Goal: Task Accomplishment & Management: Use online tool/utility

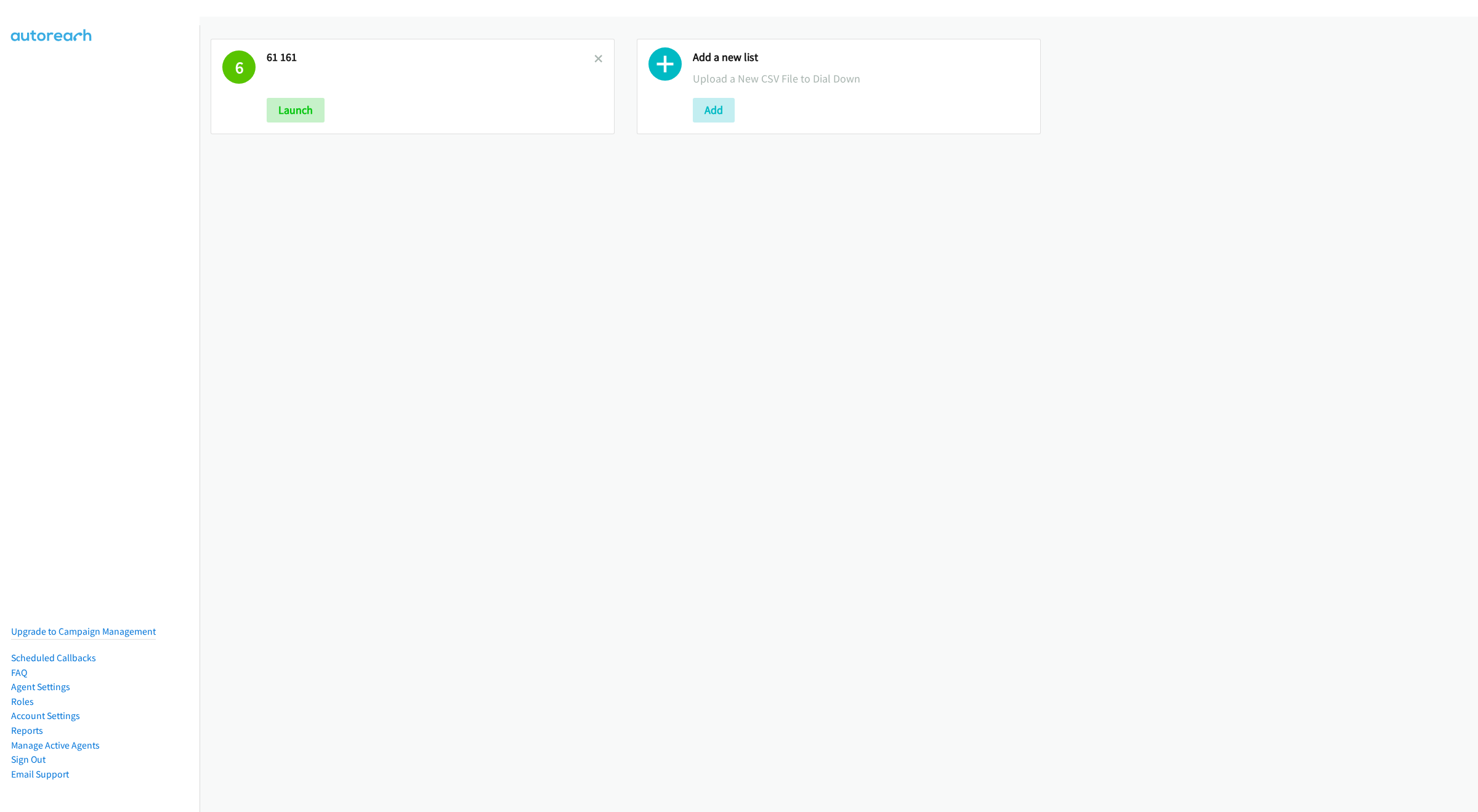
click at [561, 146] on div "6 61 161 Launch Add a new list Upload a New CSV File to Dial Down Add" at bounding box center [839, 86] width 1278 height 140
click at [309, 110] on button "Launch" at bounding box center [295, 110] width 58 height 25
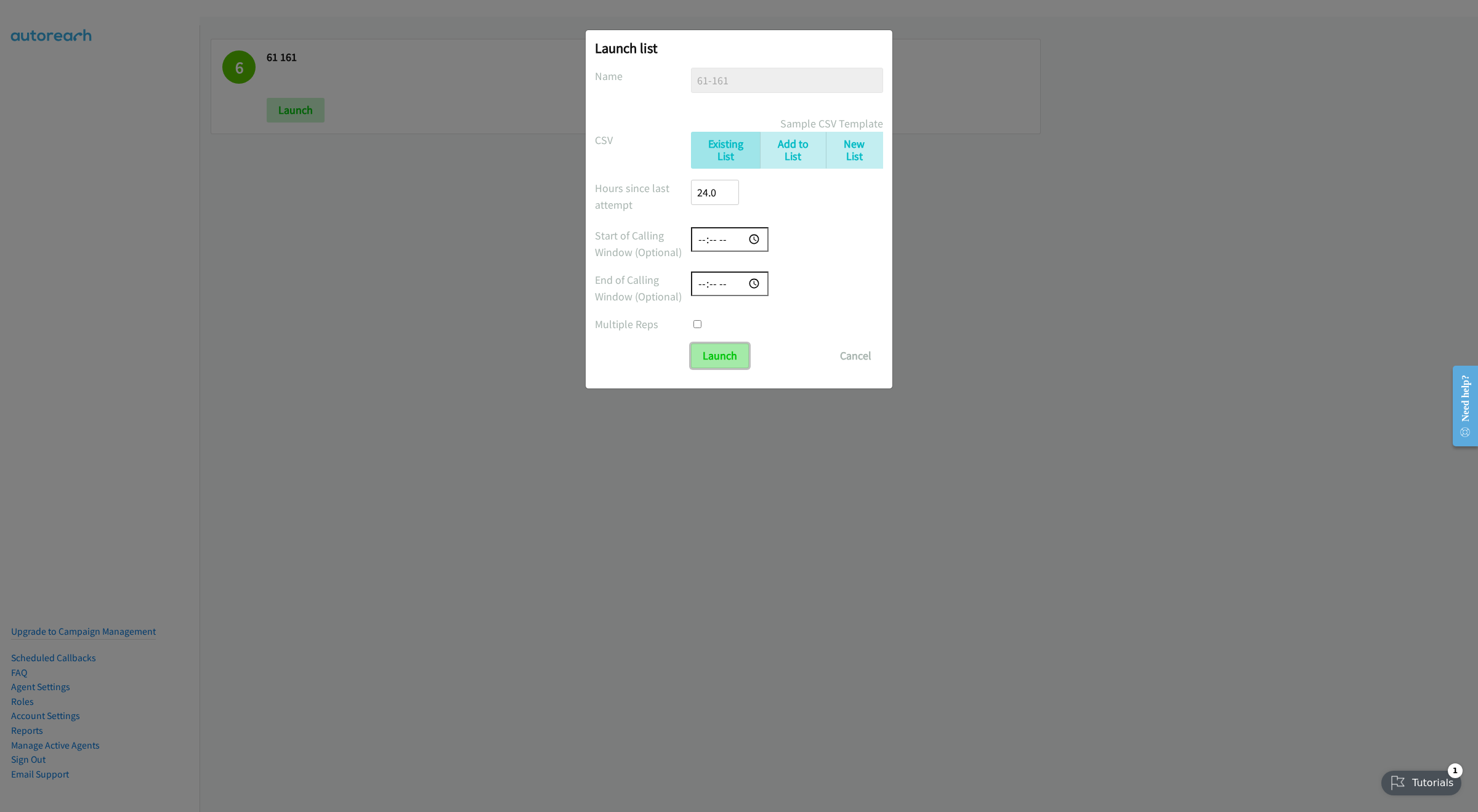
click at [723, 360] on input "Launch" at bounding box center [720, 356] width 58 height 25
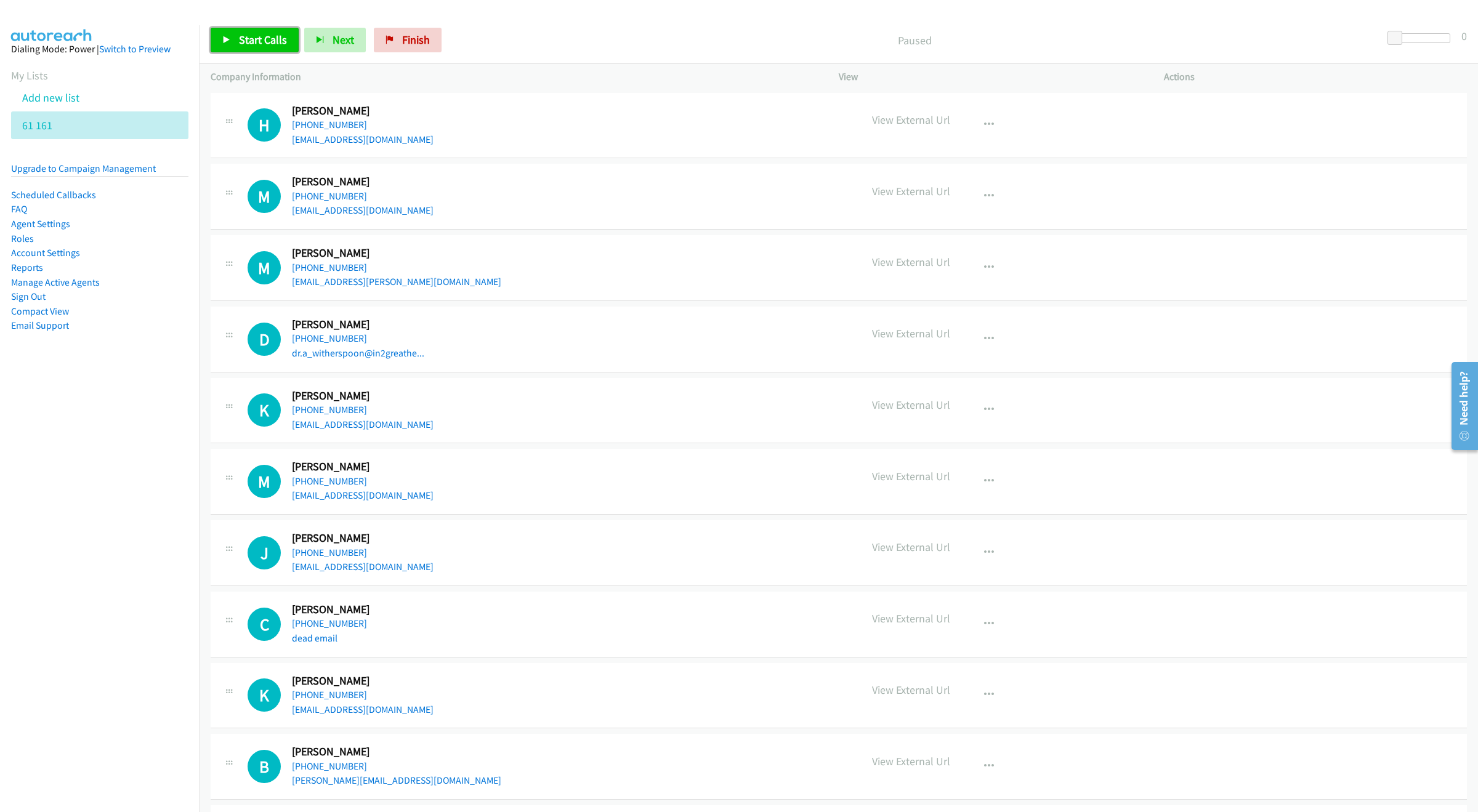
click at [279, 43] on span "Start Calls" at bounding box center [262, 40] width 48 height 14
click at [316, 31] on button "Next" at bounding box center [315, 40] width 61 height 25
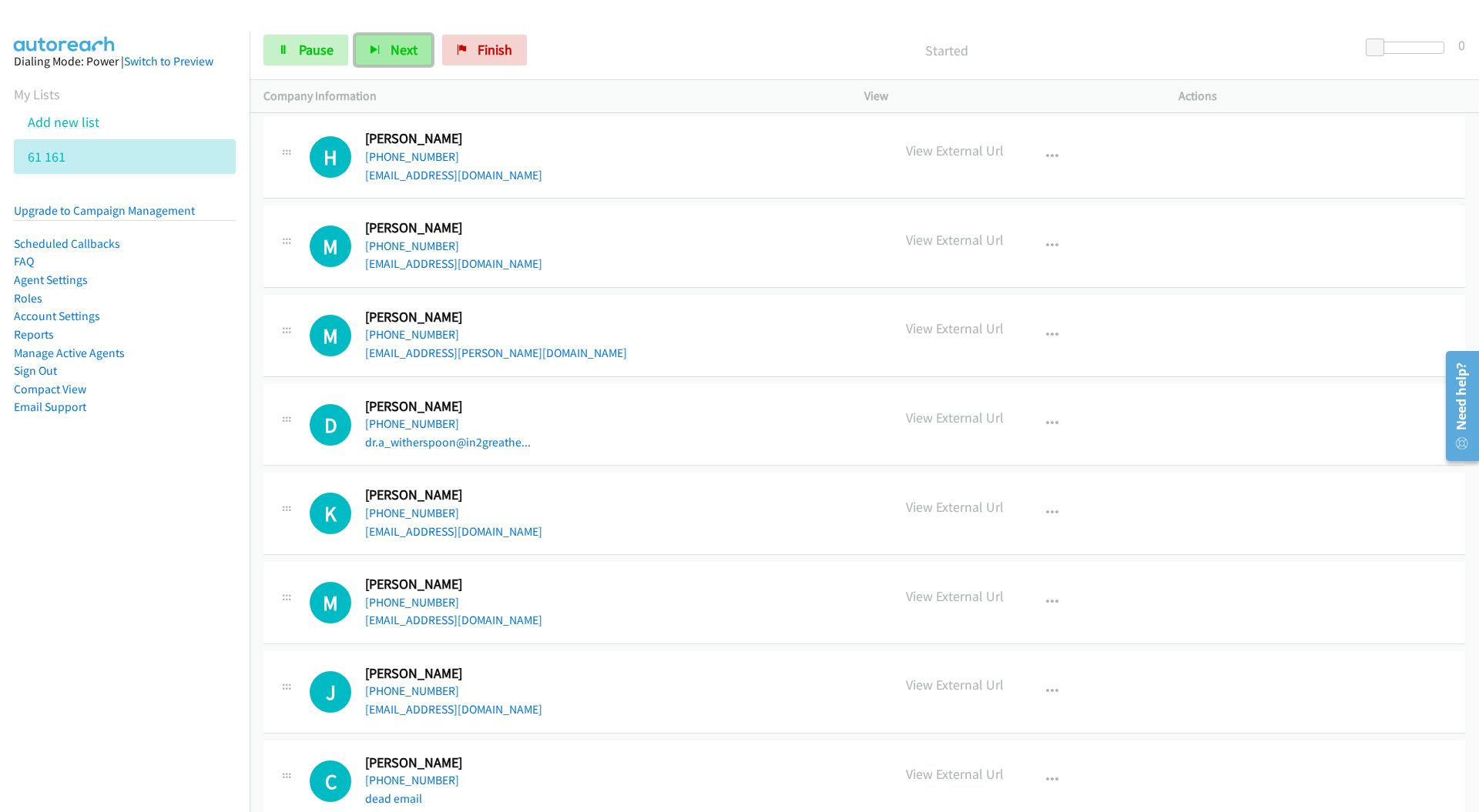
click at [360, 53] on button "Next" at bounding box center [393, 50] width 77 height 31
click at [369, 55] on icon "button" at bounding box center [375, 51] width 11 height 11
click at [390, 63] on button "Next" at bounding box center [393, 50] width 77 height 31
click at [376, 57] on button "Next" at bounding box center [393, 50] width 77 height 31
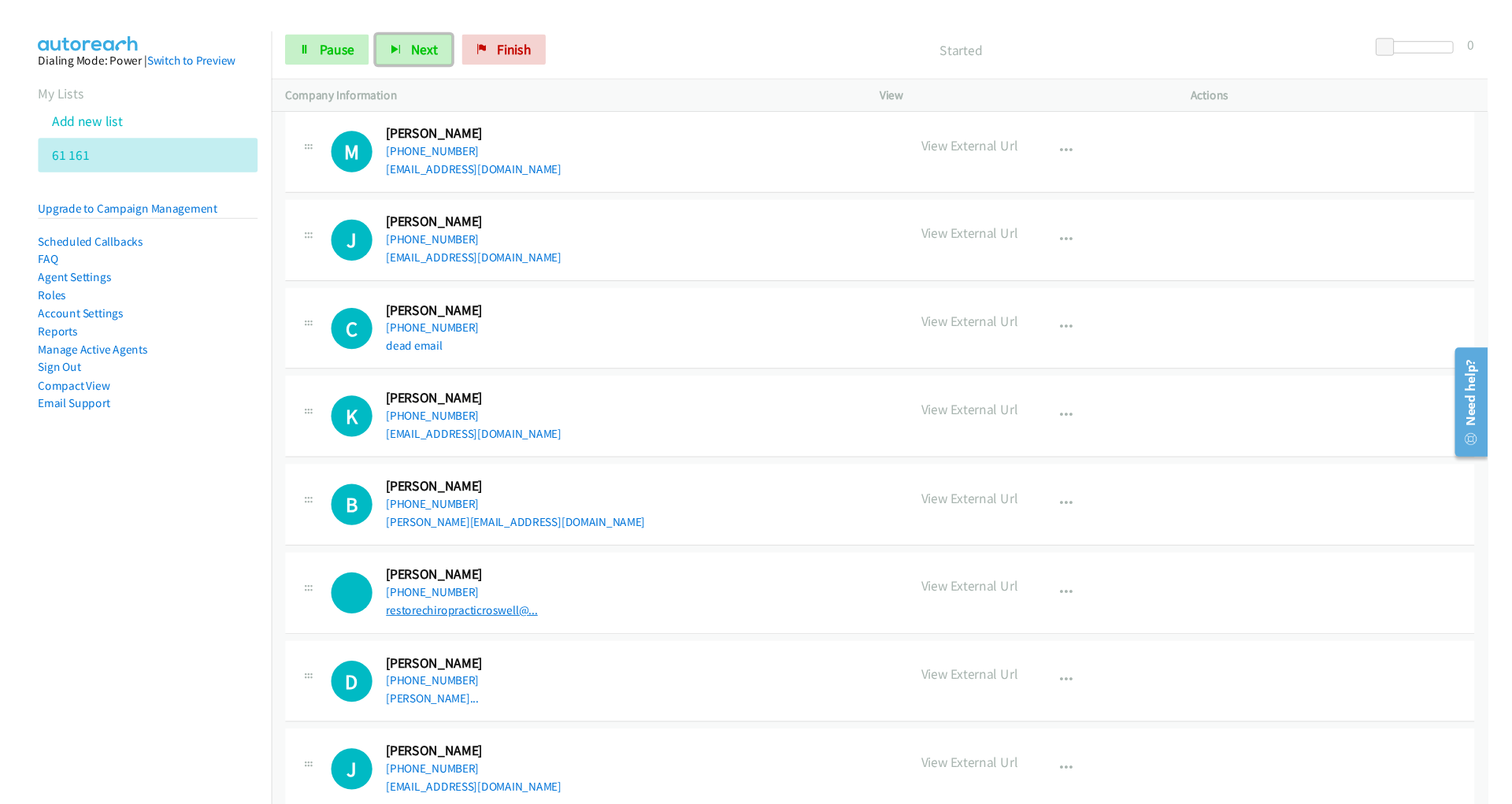
scroll to position [438, 0]
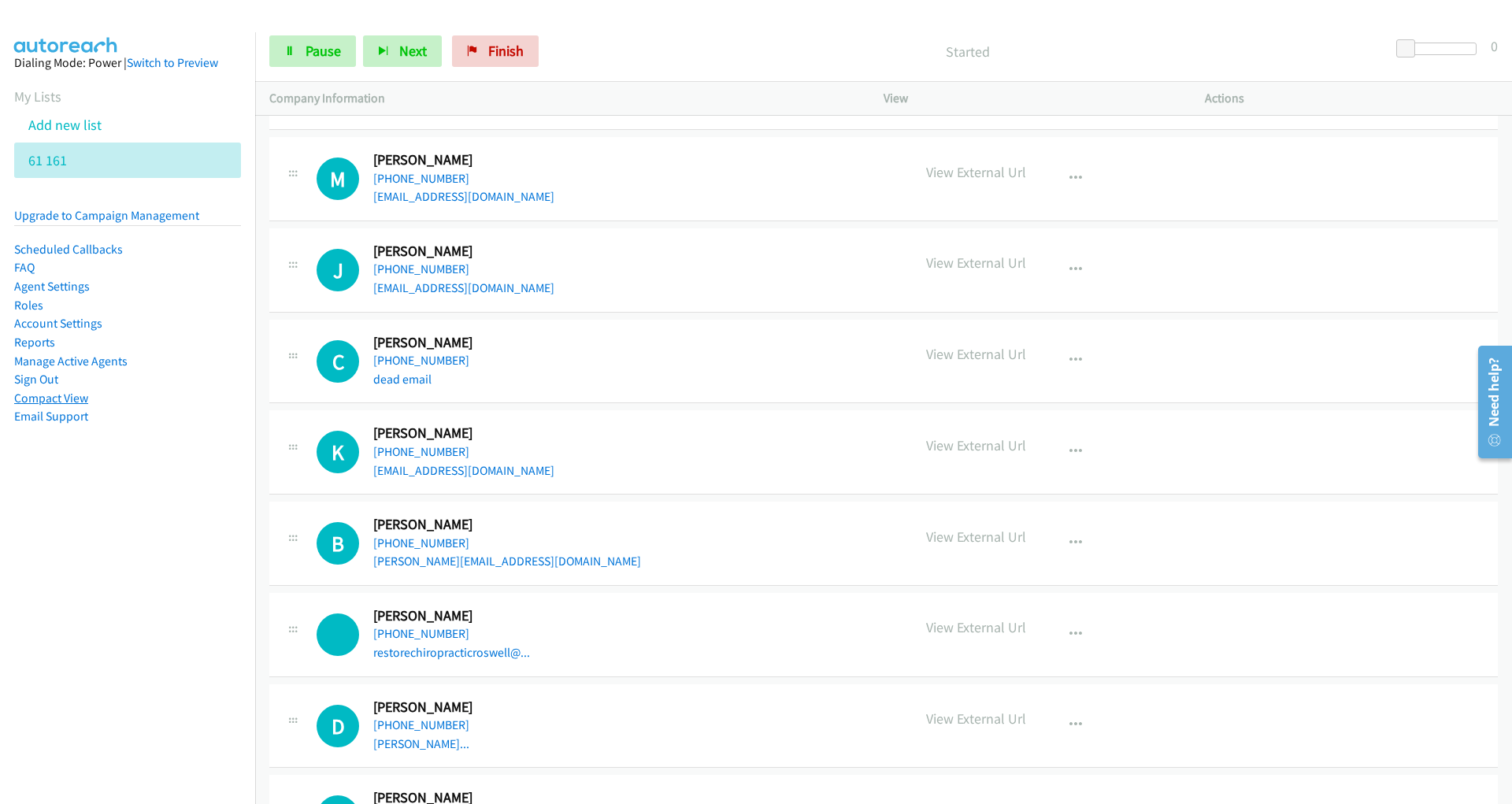
click at [42, 394] on link "Compact View" at bounding box center [51, 398] width 74 height 15
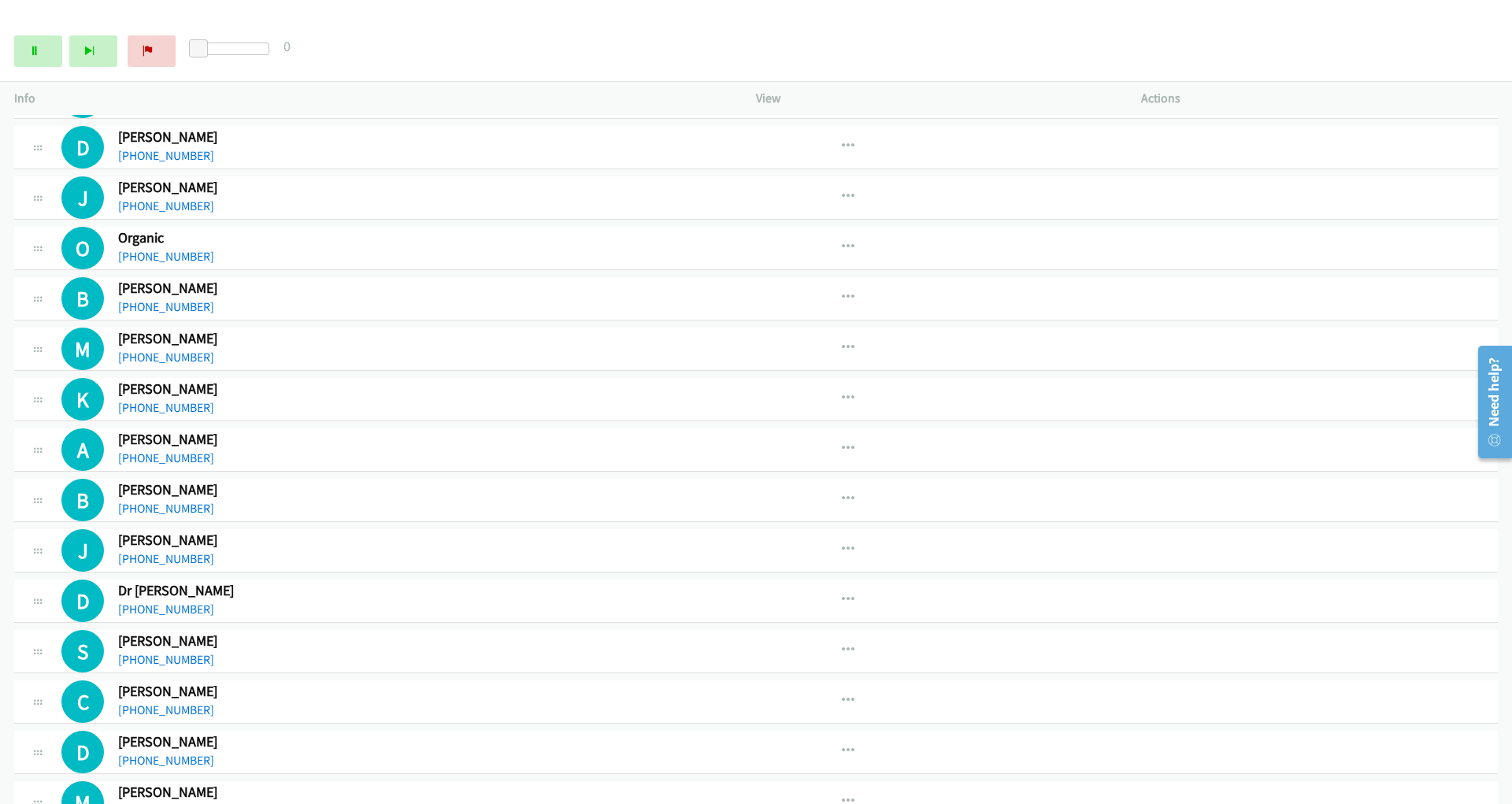
scroll to position [0, 0]
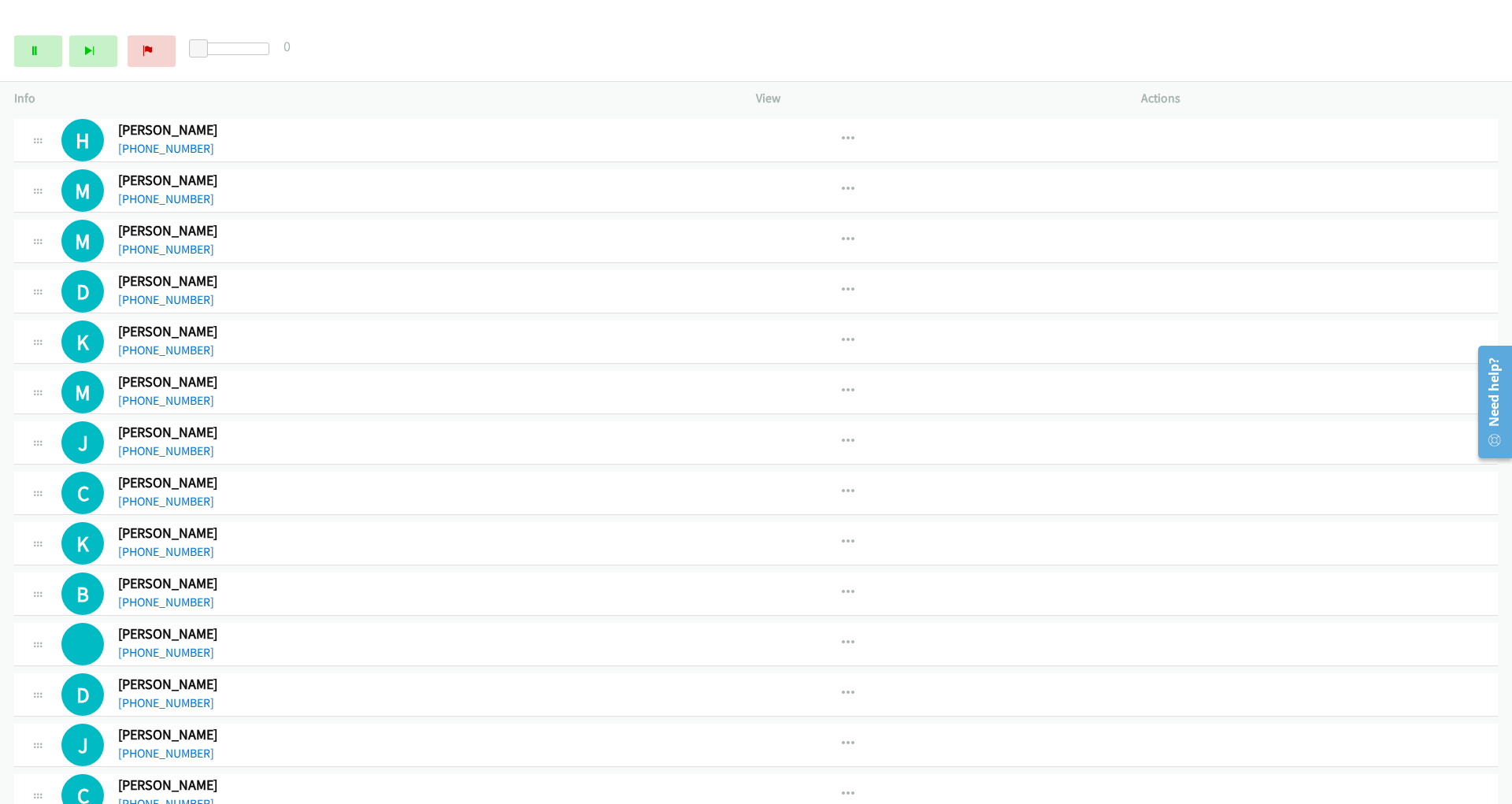
click at [235, 25] on div "Start Calls Pause Next Finish Started 0" at bounding box center [756, 52] width 1512 height 60
drag, startPoint x: 207, startPoint y: 17, endPoint x: 204, endPoint y: 42, distance: 25.2
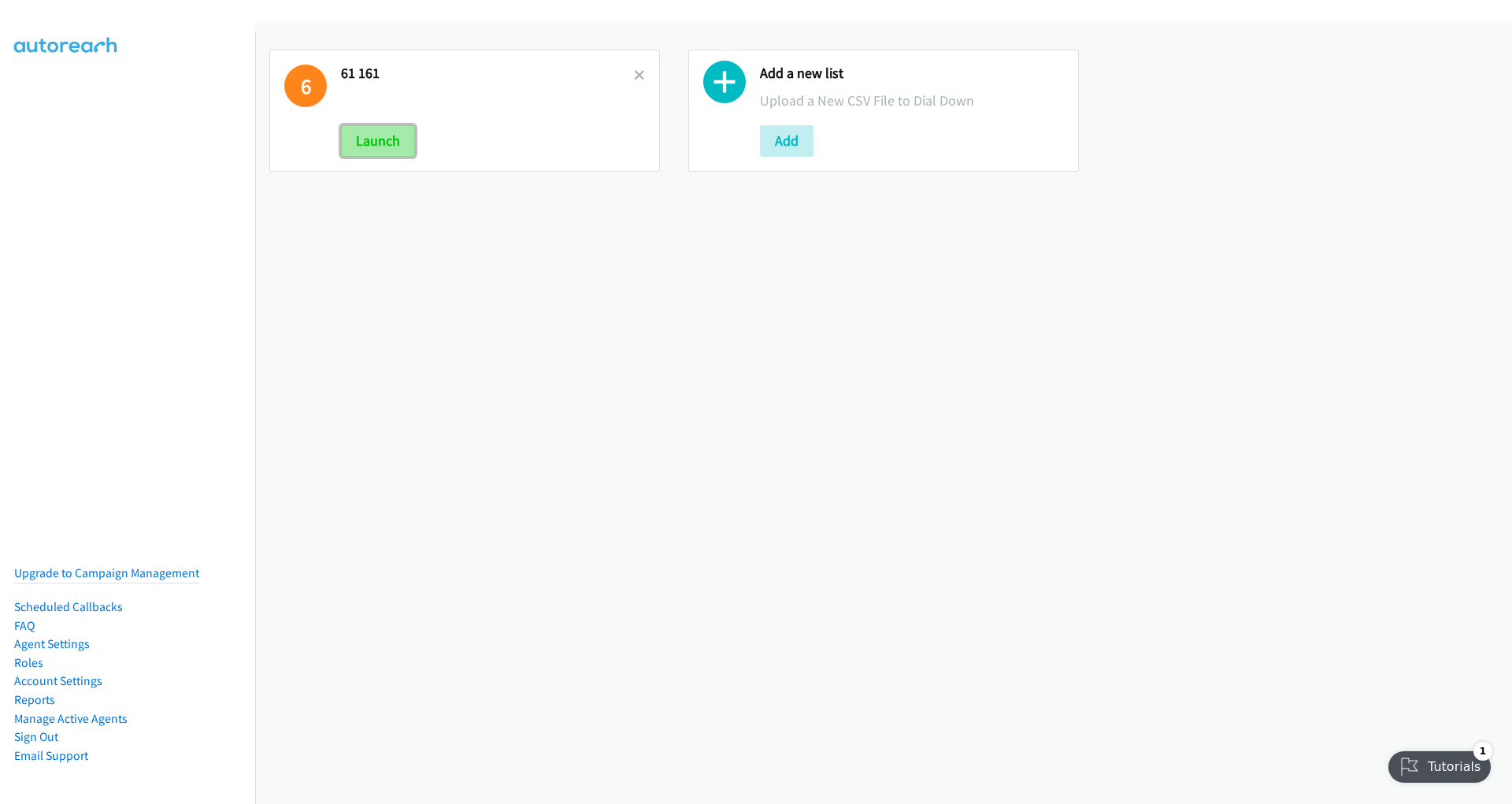
click at [374, 132] on button "Launch" at bounding box center [378, 141] width 74 height 32
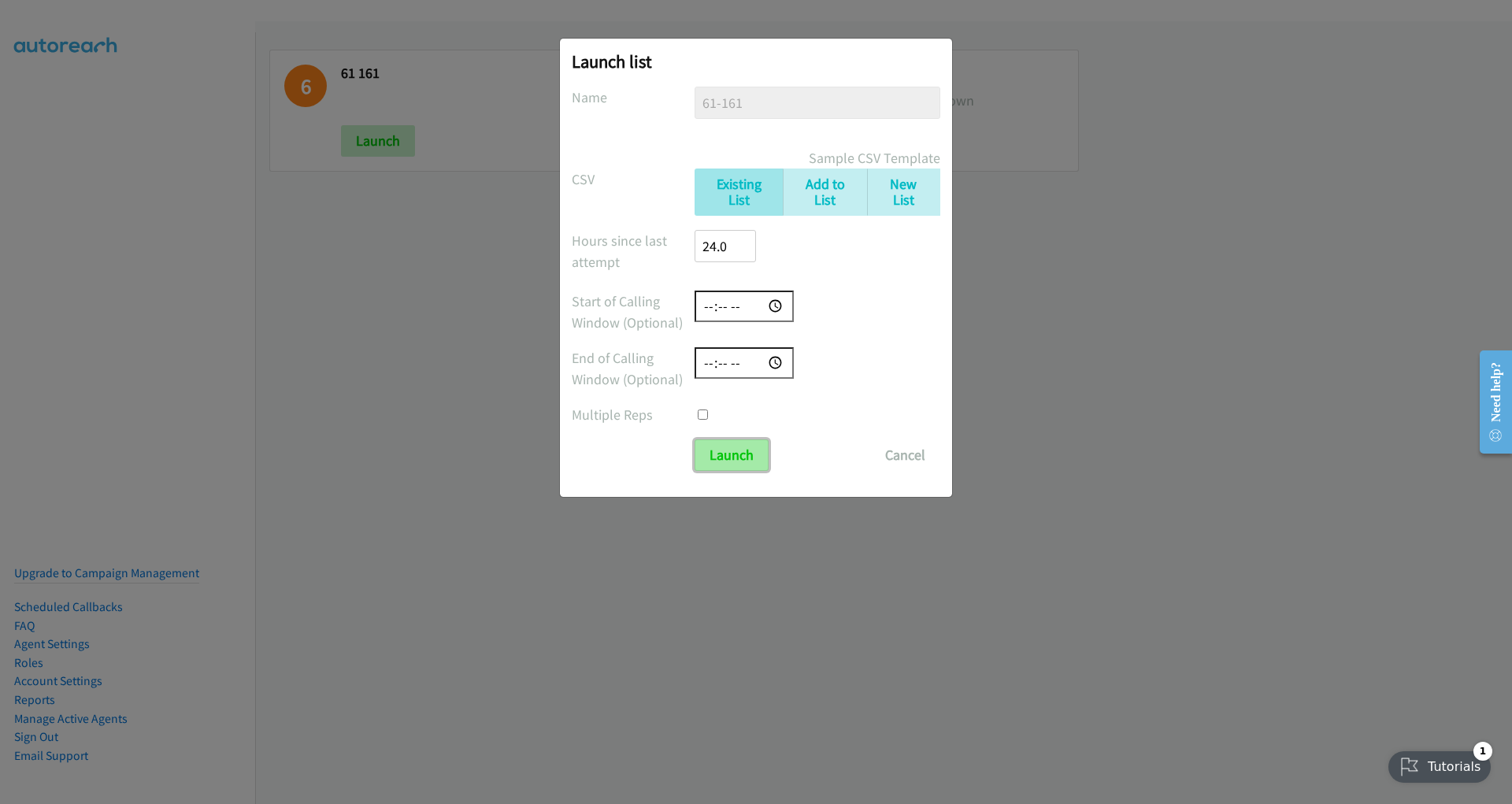
click at [743, 452] on input "Launch" at bounding box center [731, 456] width 74 height 32
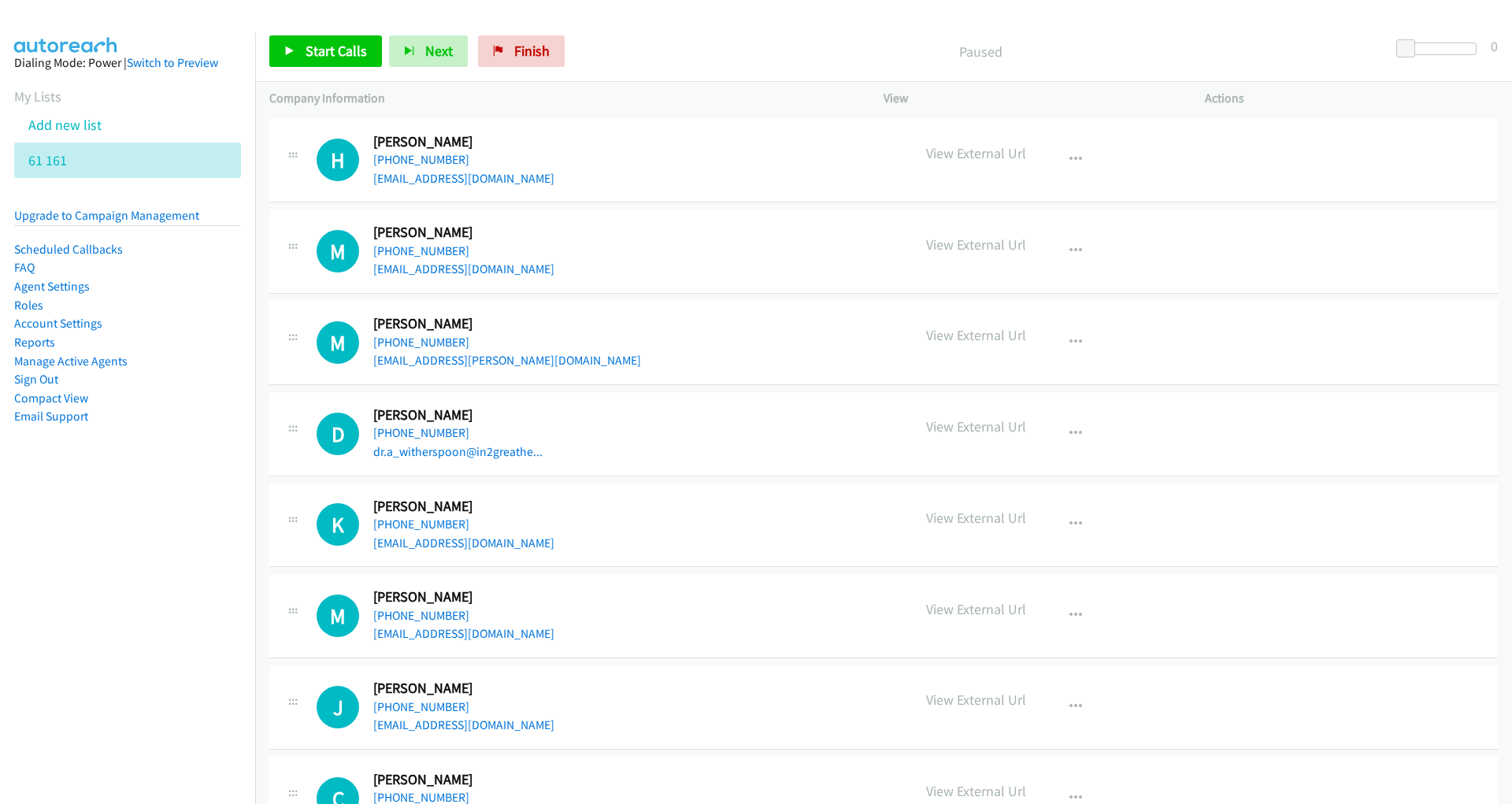
click at [563, 427] on div "D Callback Scheduled [PERSON_NAME] America/New_York [PHONE_NUMBER] dr.a_withers…" at bounding box center [607, 433] width 581 height 55
click at [1069, 435] on icon "button" at bounding box center [1076, 434] width 13 height 13
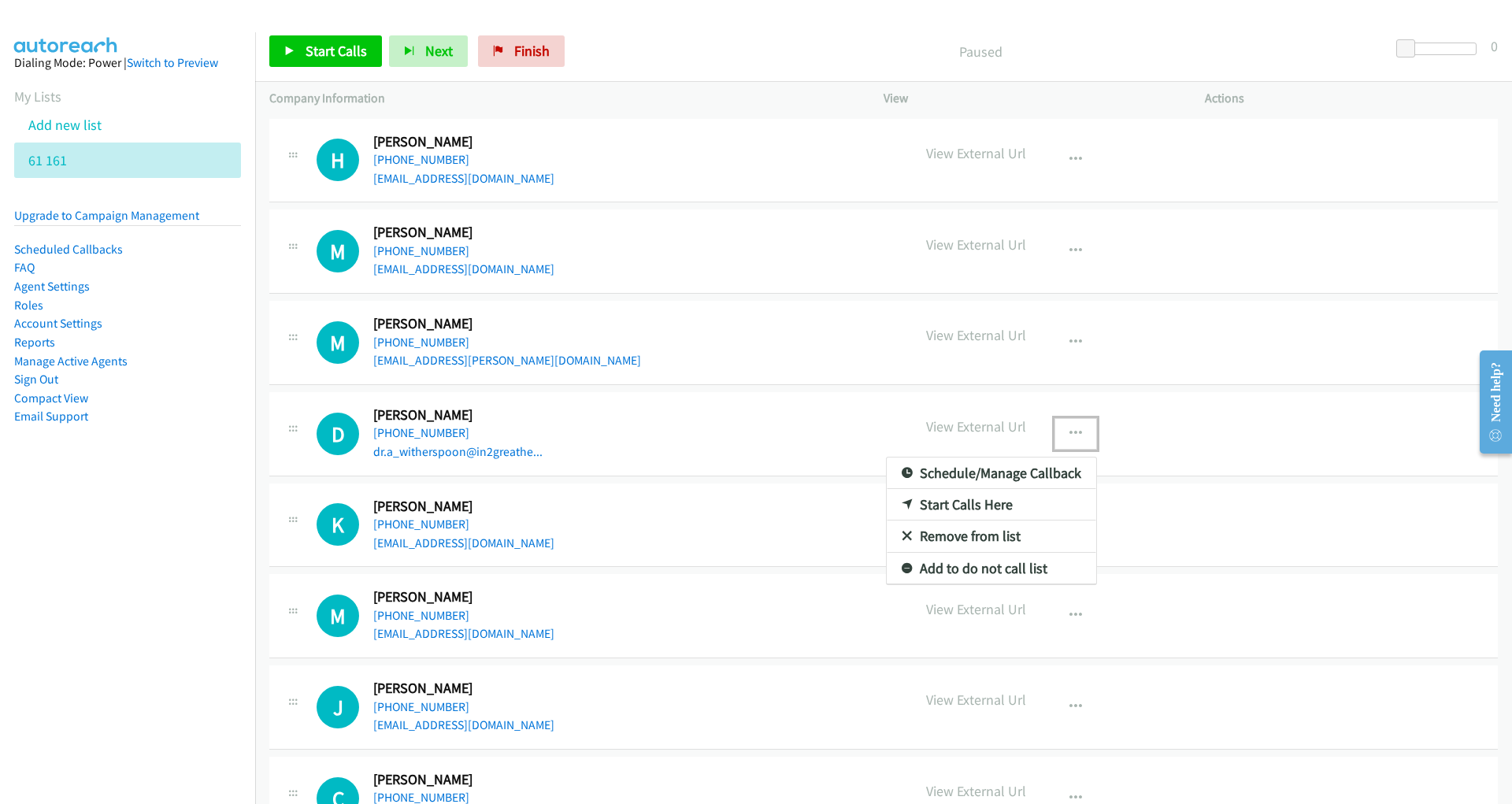
click at [762, 451] on div at bounding box center [756, 402] width 1512 height 804
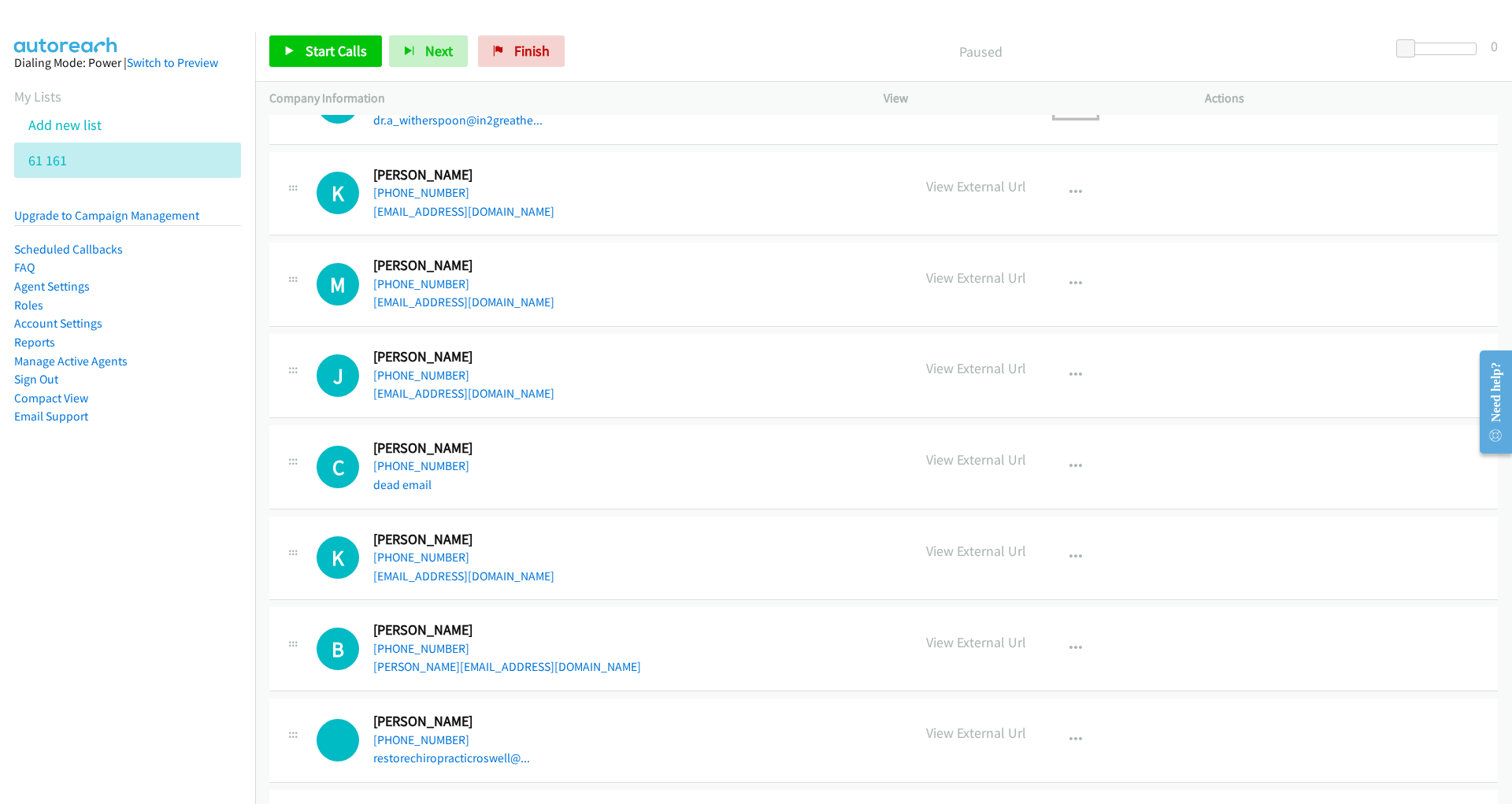
scroll to position [305, 0]
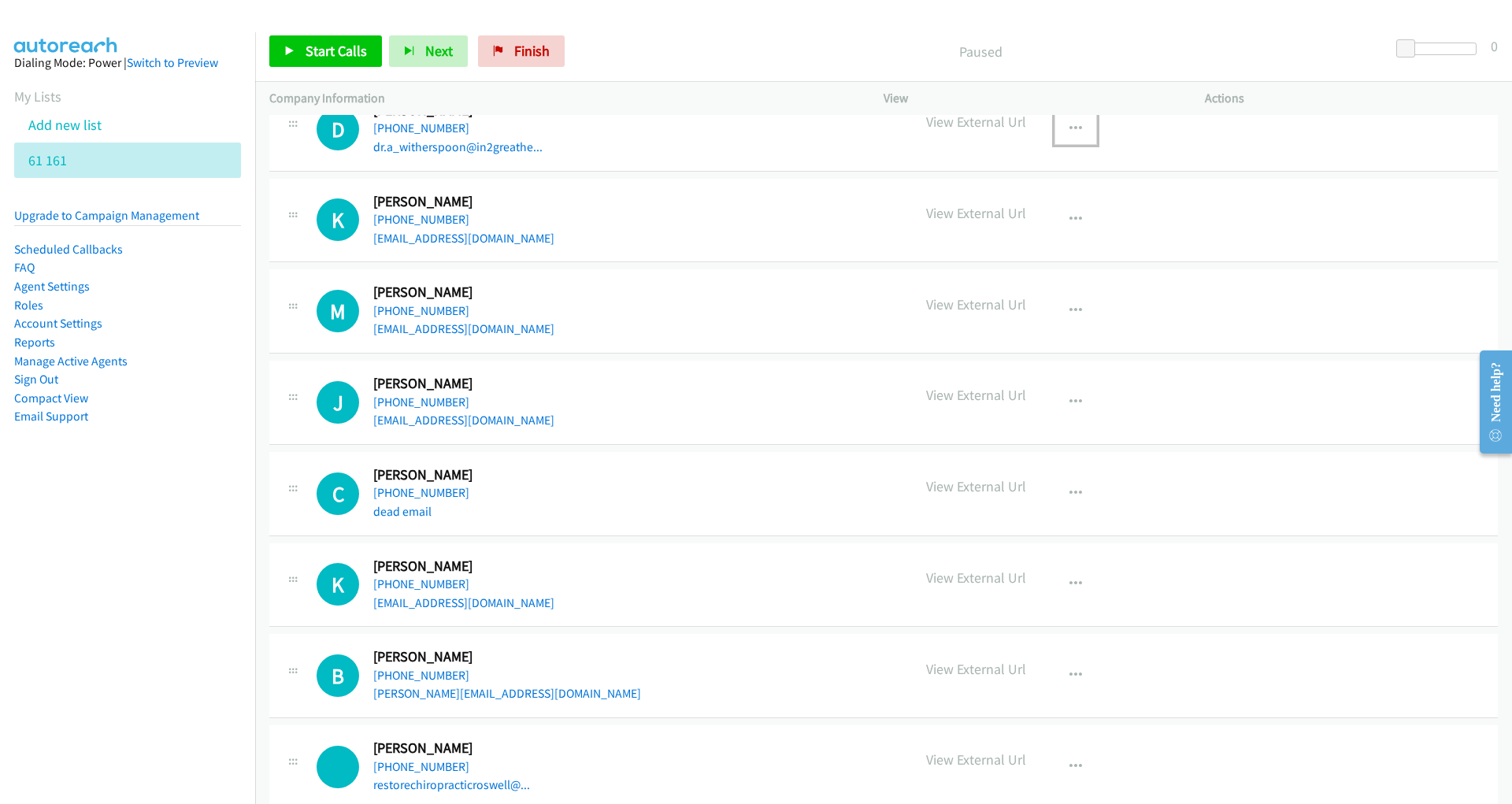
click at [1059, 327] on div "View External Url Email Schedule/Manage Callback Start Calls Here Remove from l…" at bounding box center [1079, 310] width 336 height 55
click at [1069, 316] on icon "button" at bounding box center [1076, 311] width 13 height 13
click at [1019, 380] on link "Start Calls Here" at bounding box center [992, 383] width 209 height 32
click at [341, 55] on span "Start Calls" at bounding box center [336, 51] width 61 height 18
click at [401, 53] on span "Next" at bounding box center [413, 51] width 28 height 18
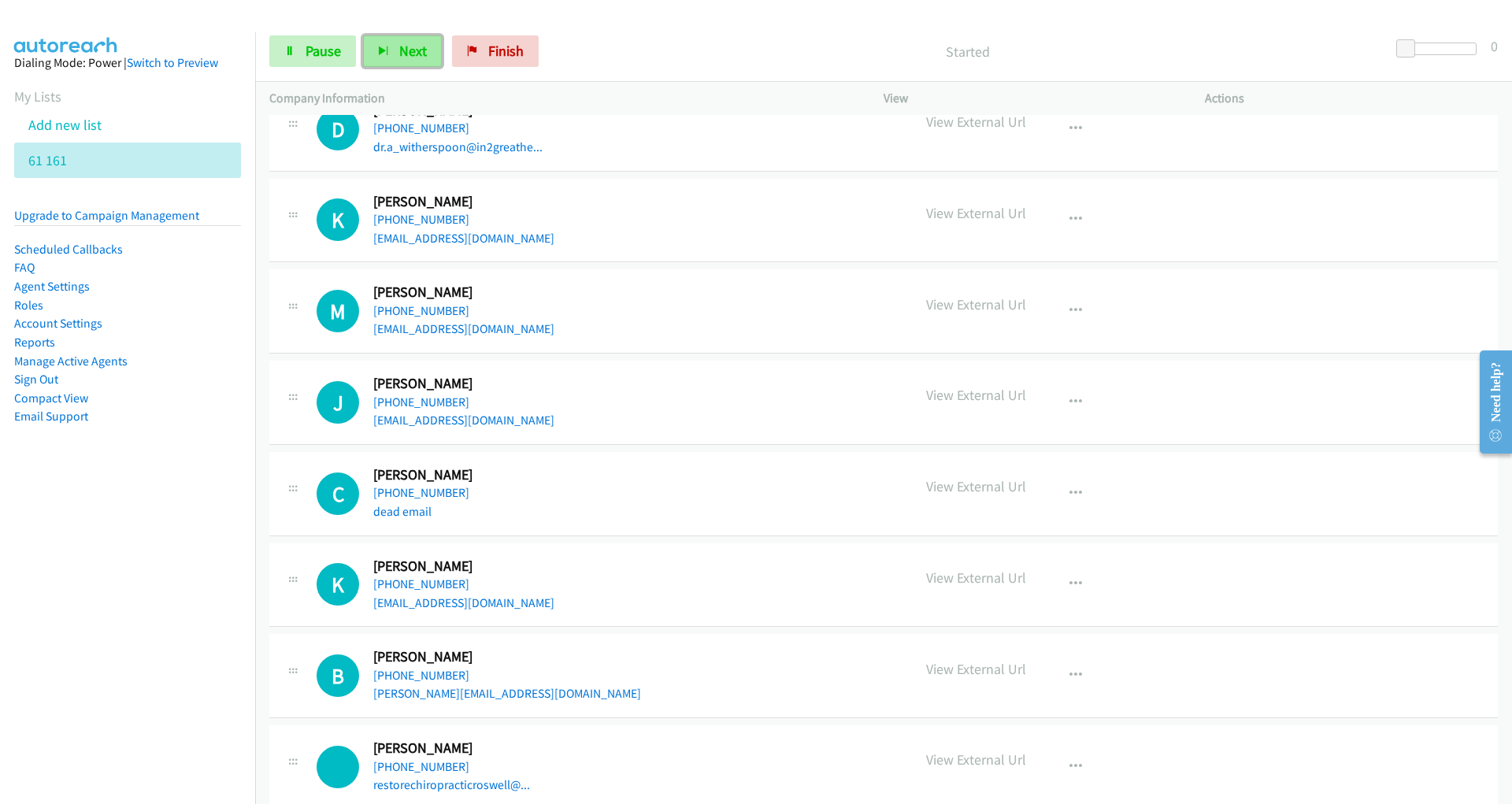
click at [373, 60] on button "Next" at bounding box center [402, 52] width 79 height 32
click at [330, 59] on span "Pause" at bounding box center [323, 51] width 36 height 18
click at [330, 39] on link "Start Calls" at bounding box center [325, 52] width 113 height 32
click at [384, 61] on button "Next" at bounding box center [402, 52] width 79 height 32
click at [419, 48] on span "Next" at bounding box center [413, 51] width 28 height 18
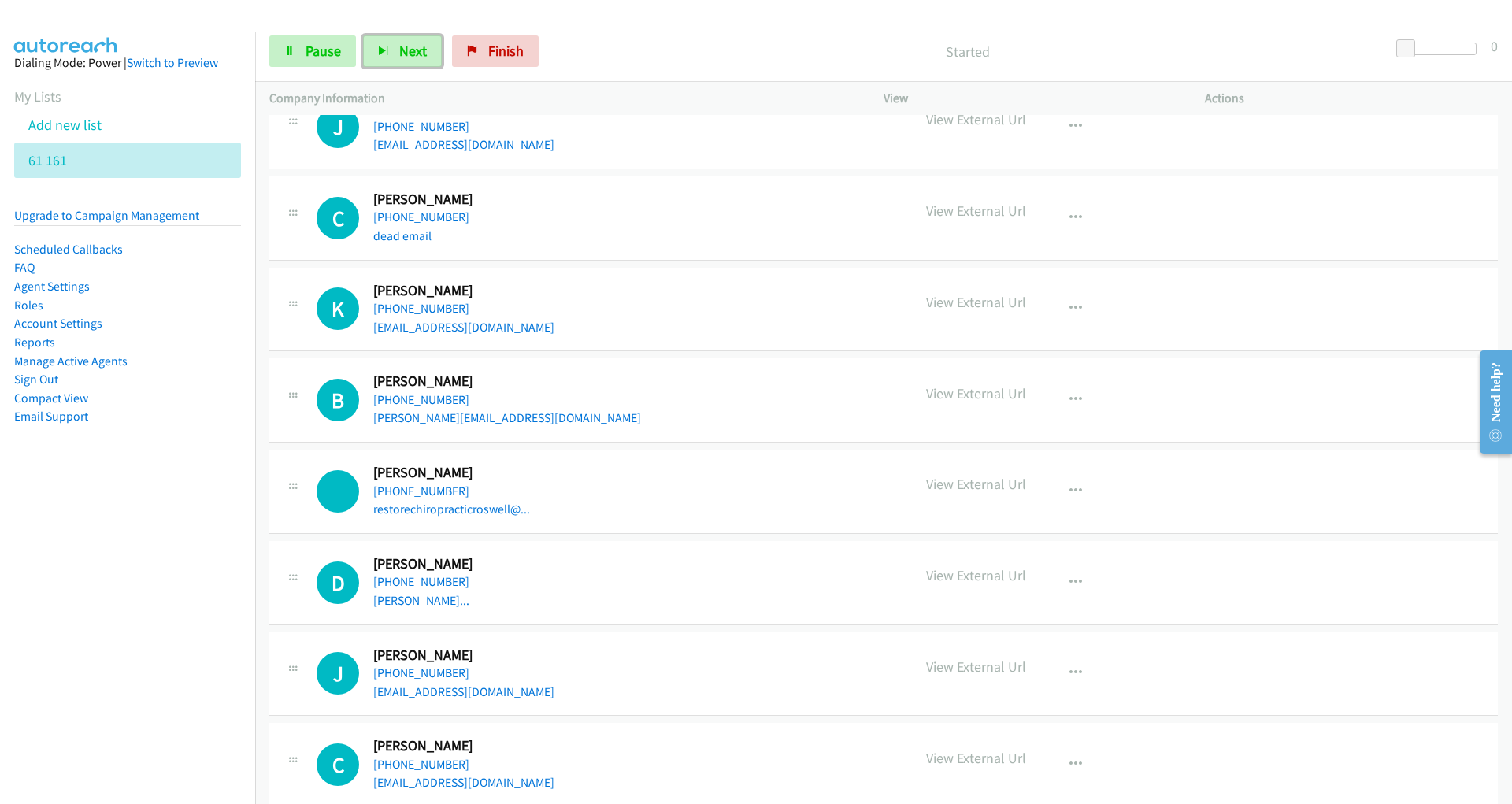
scroll to position [581, 0]
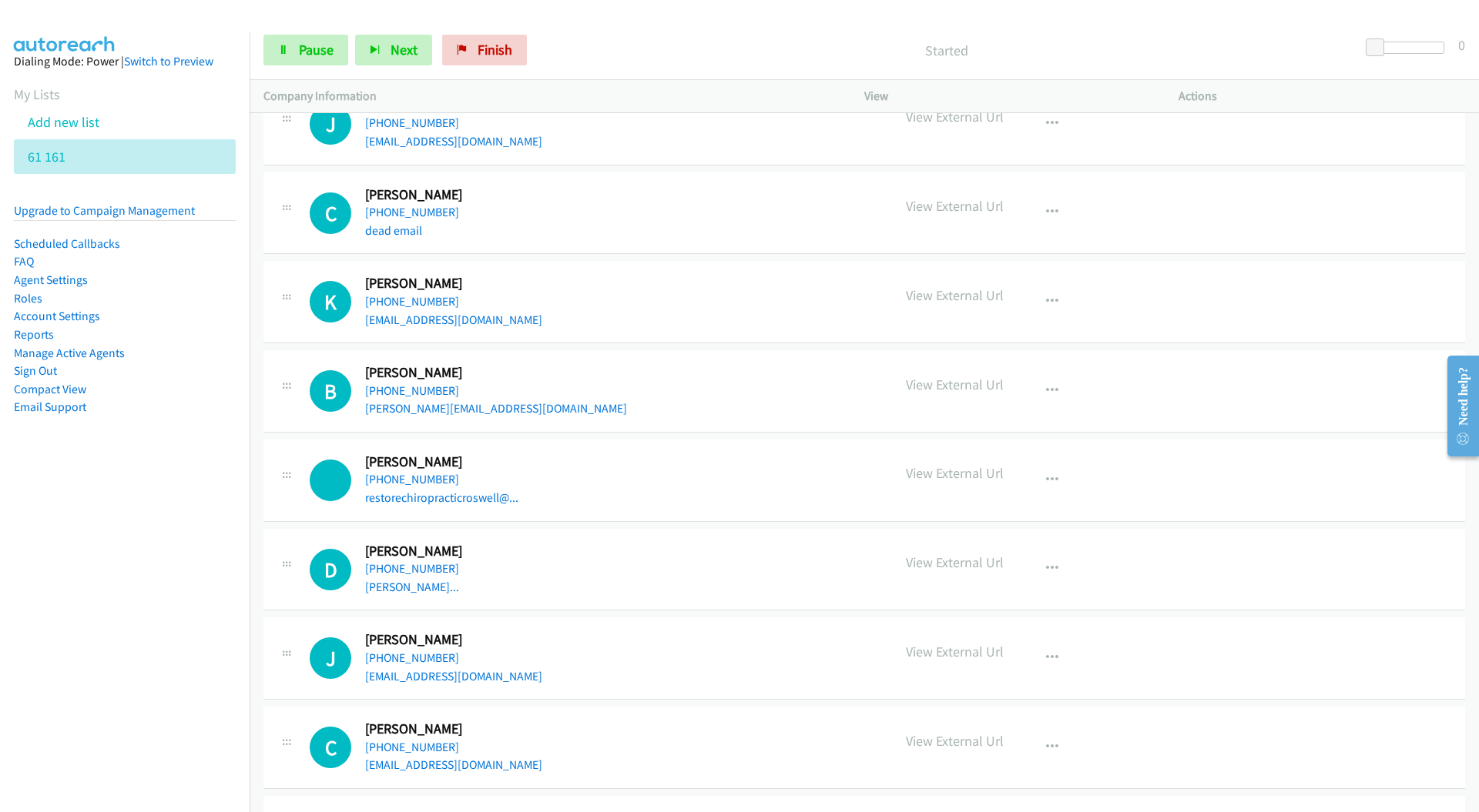
click at [555, 48] on p "Started" at bounding box center [947, 50] width 798 height 21
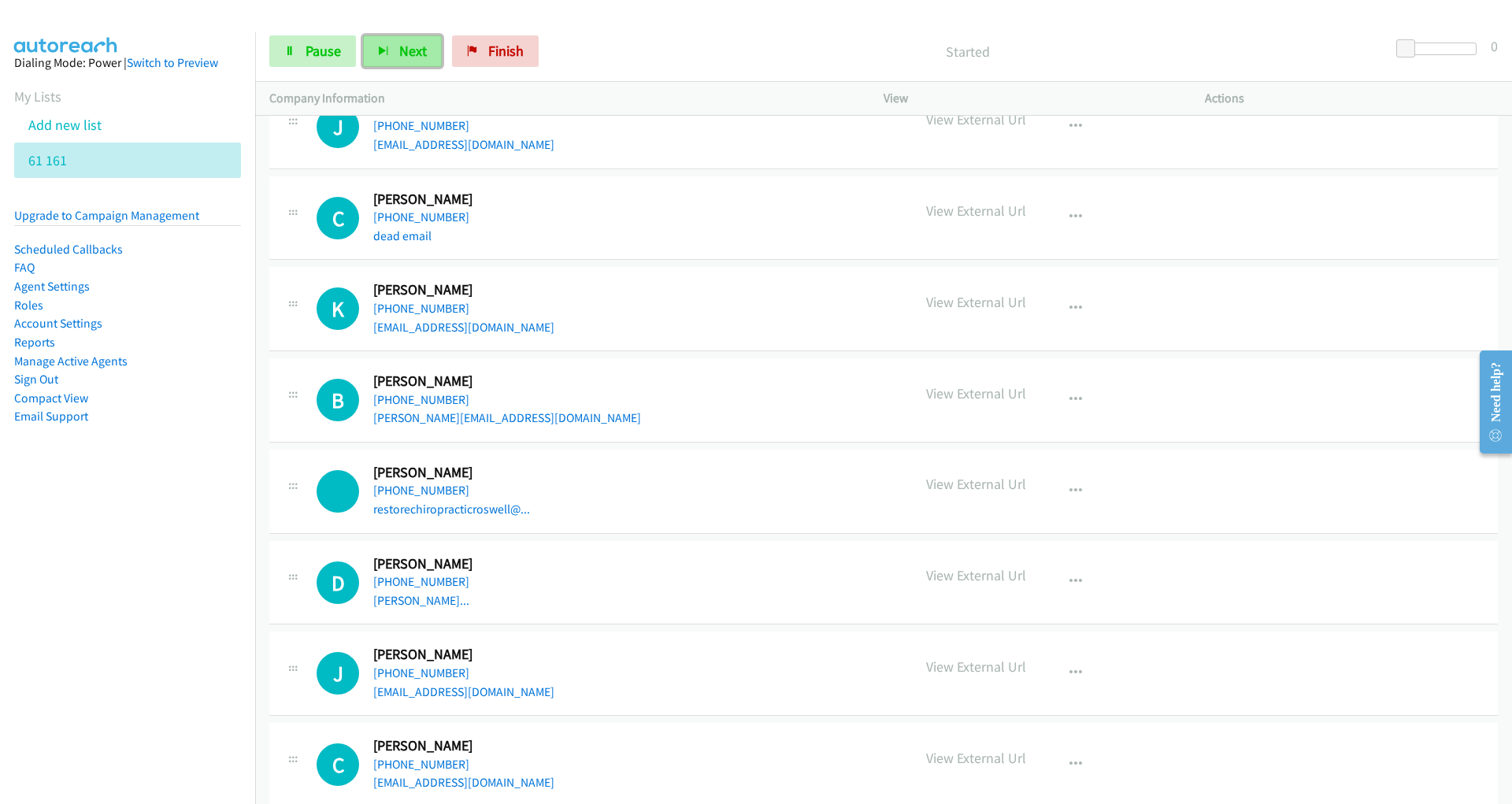
click at [401, 52] on span "Next" at bounding box center [413, 51] width 28 height 18
click at [412, 44] on span "Next" at bounding box center [413, 51] width 28 height 18
click at [399, 44] on span "Next" at bounding box center [413, 51] width 28 height 18
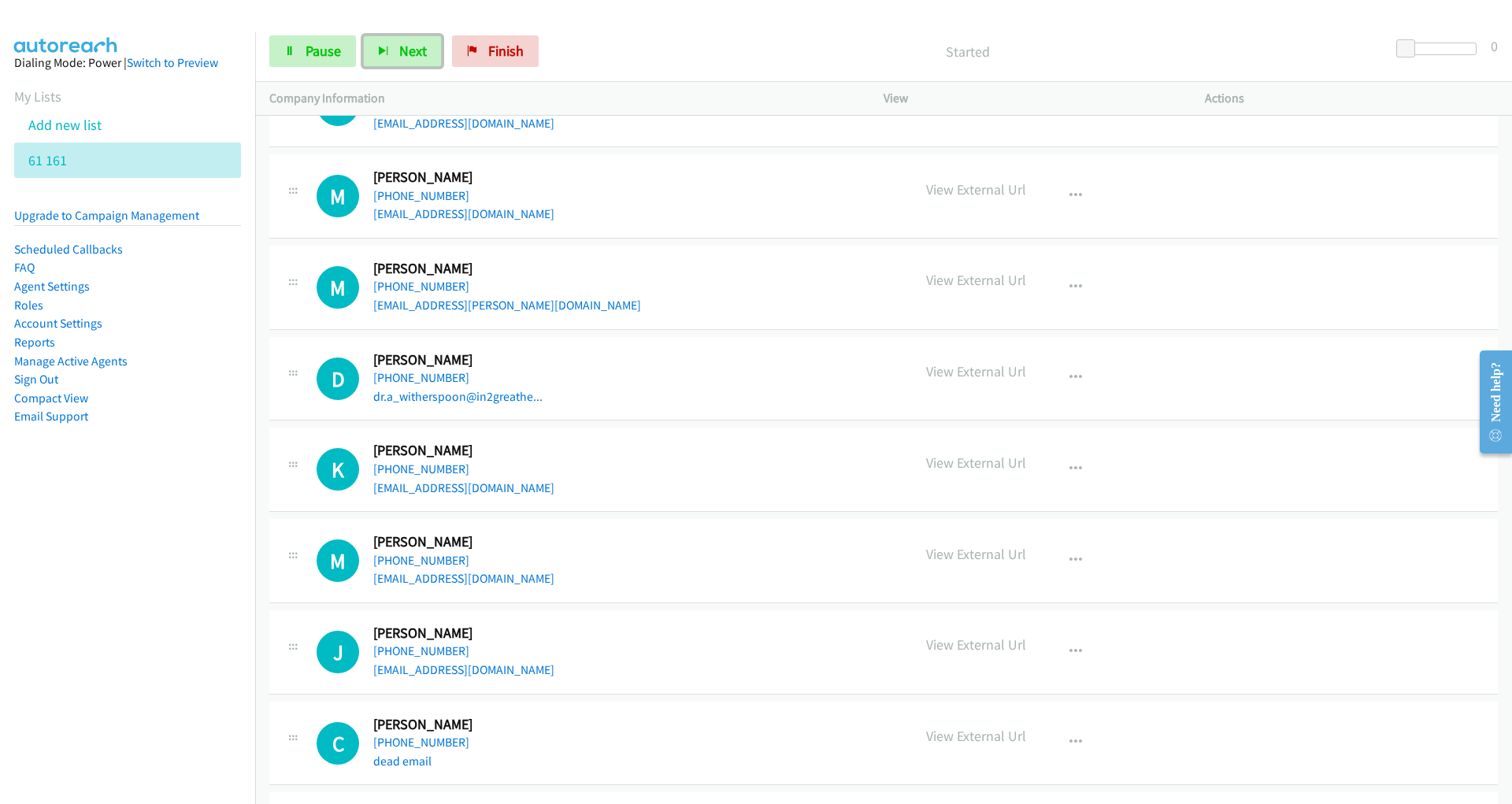
scroll to position [55, 0]
click at [328, 54] on span "Pause" at bounding box center [323, 51] width 36 height 18
click at [328, 54] on span "Start Calls" at bounding box center [336, 51] width 61 height 18
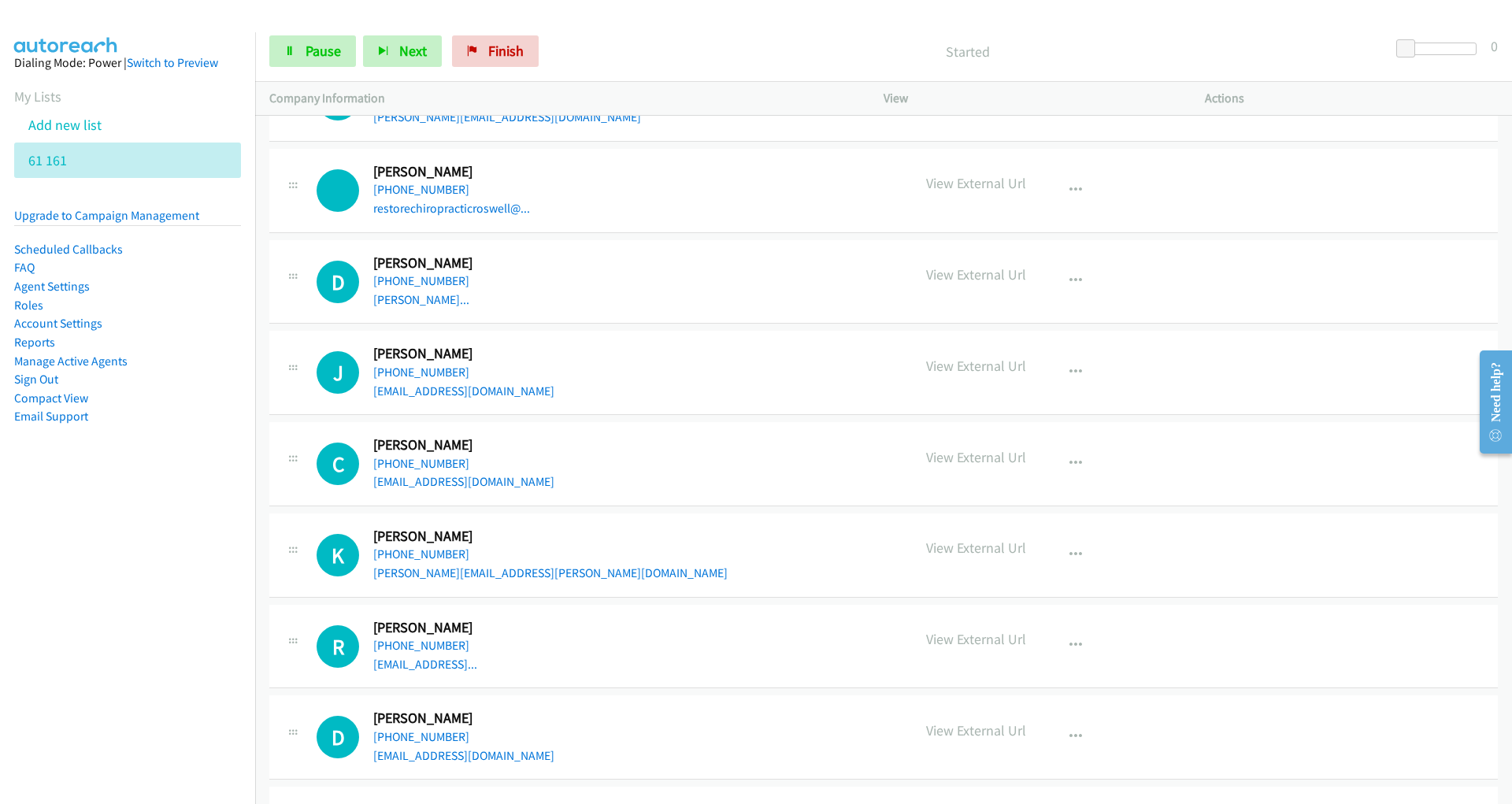
scroll to position [1021, 0]
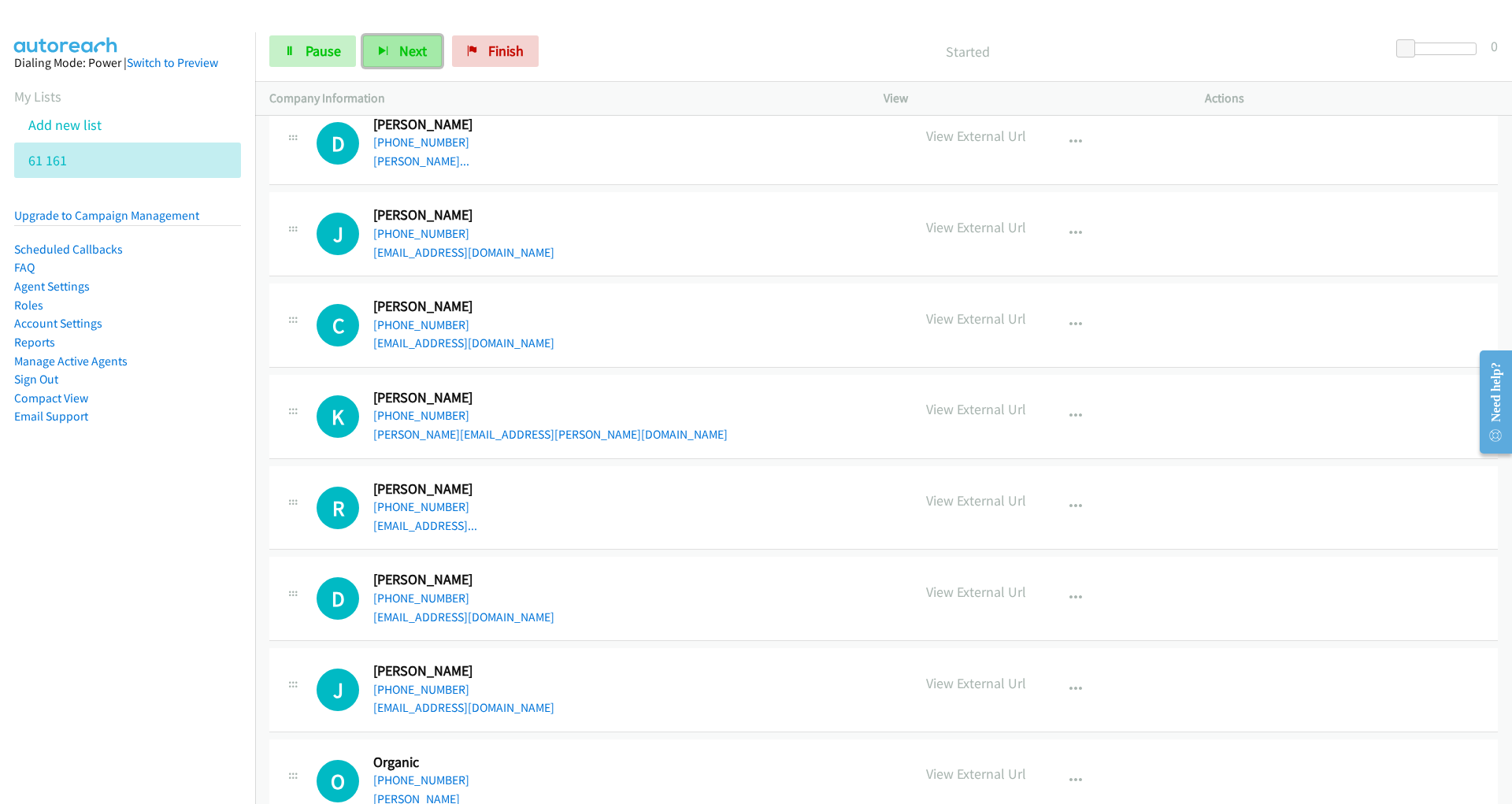
click at [388, 52] on button "Next" at bounding box center [402, 52] width 79 height 32
click at [395, 54] on button "Next" at bounding box center [402, 52] width 79 height 32
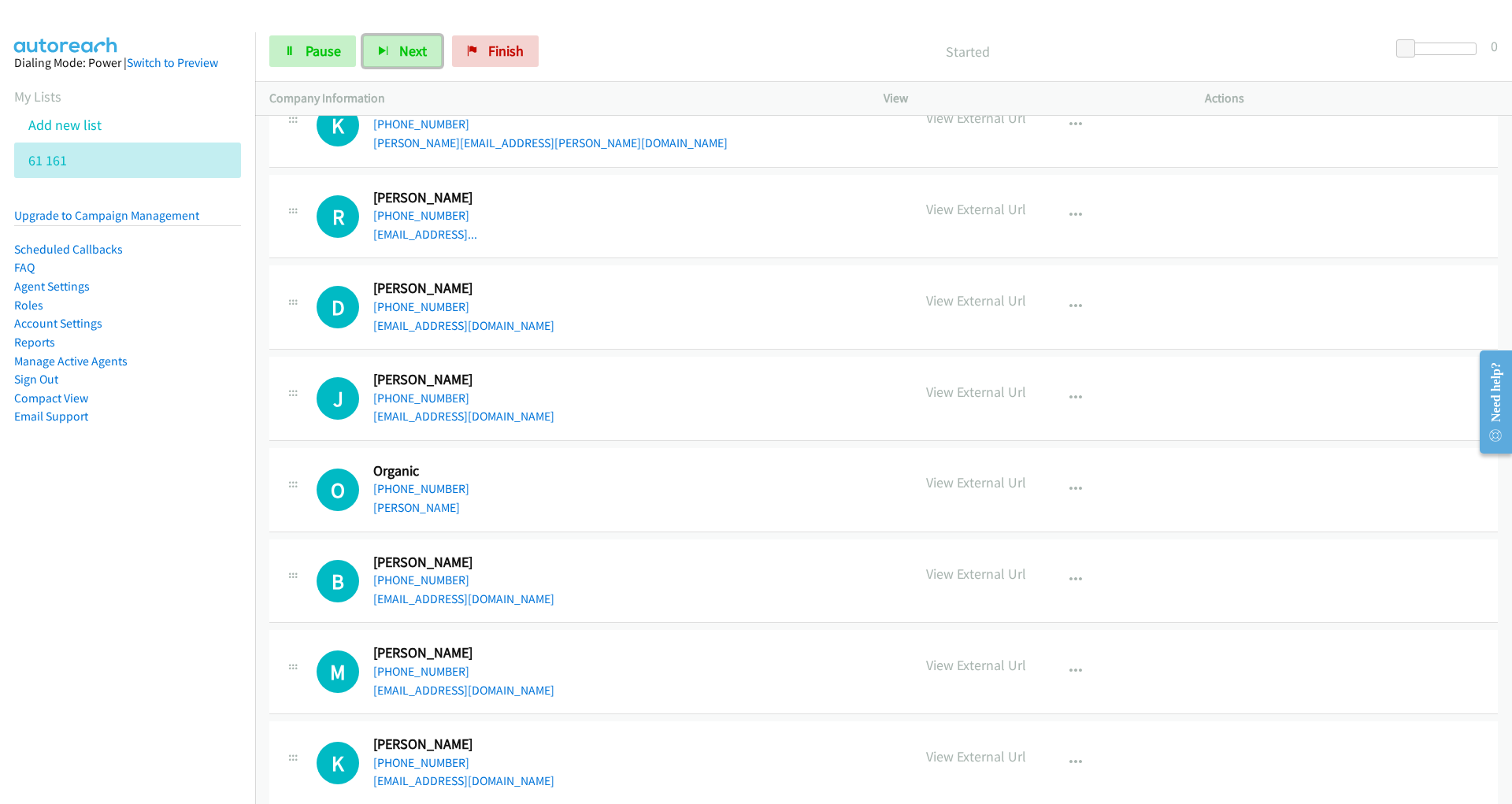
scroll to position [1366, 0]
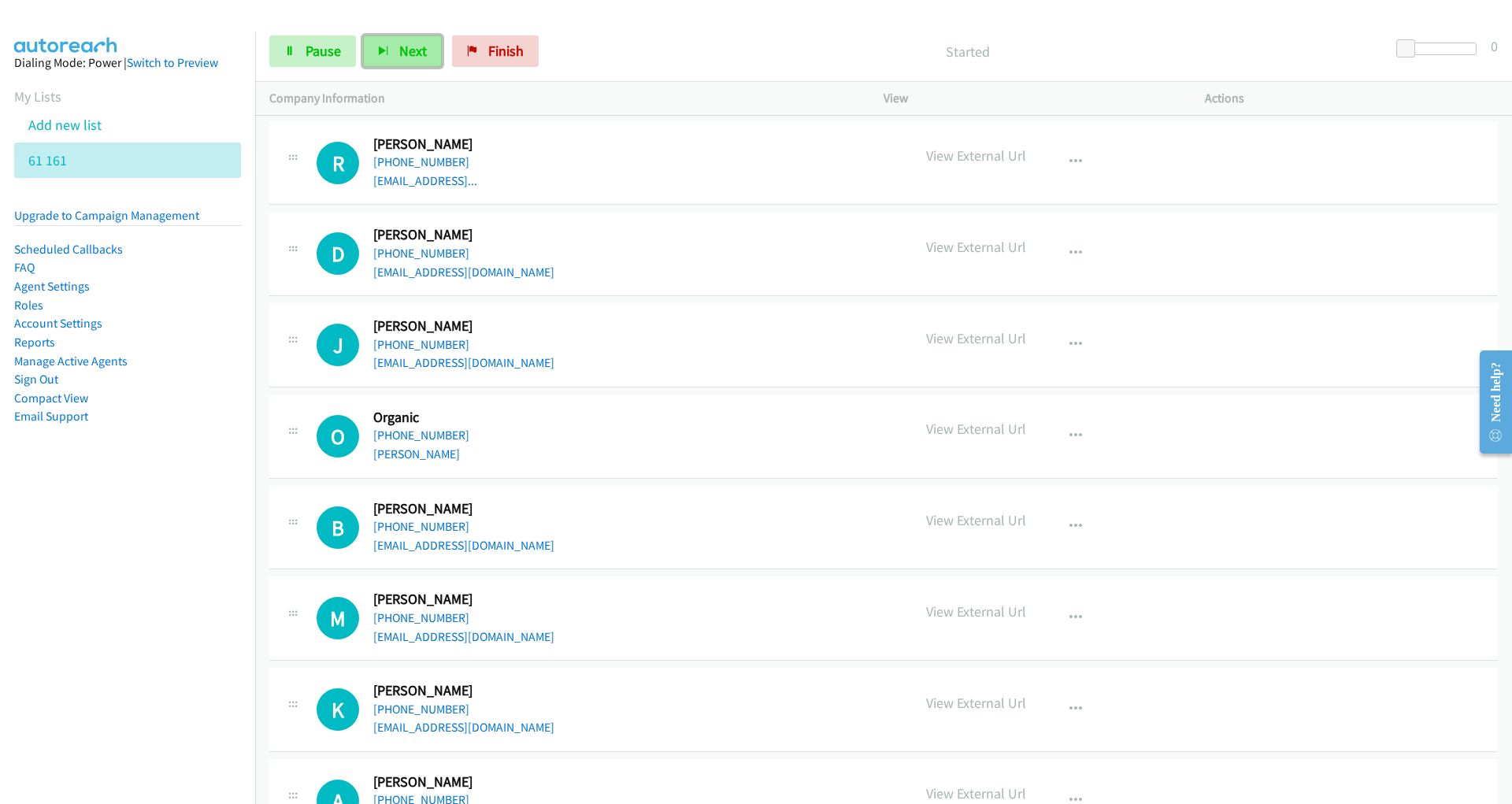
click at [404, 51] on span "Next" at bounding box center [413, 51] width 28 height 18
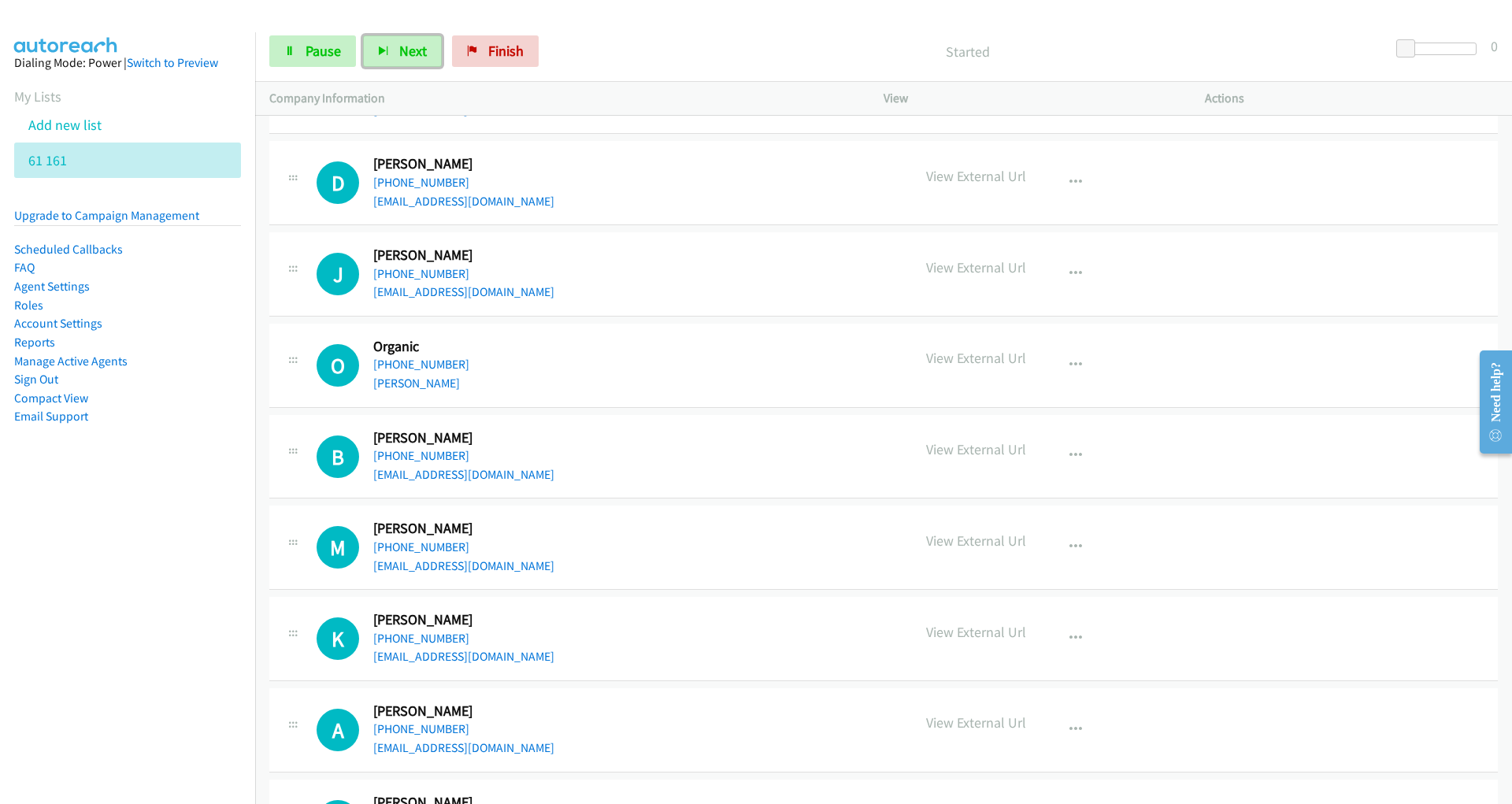
scroll to position [1534, 0]
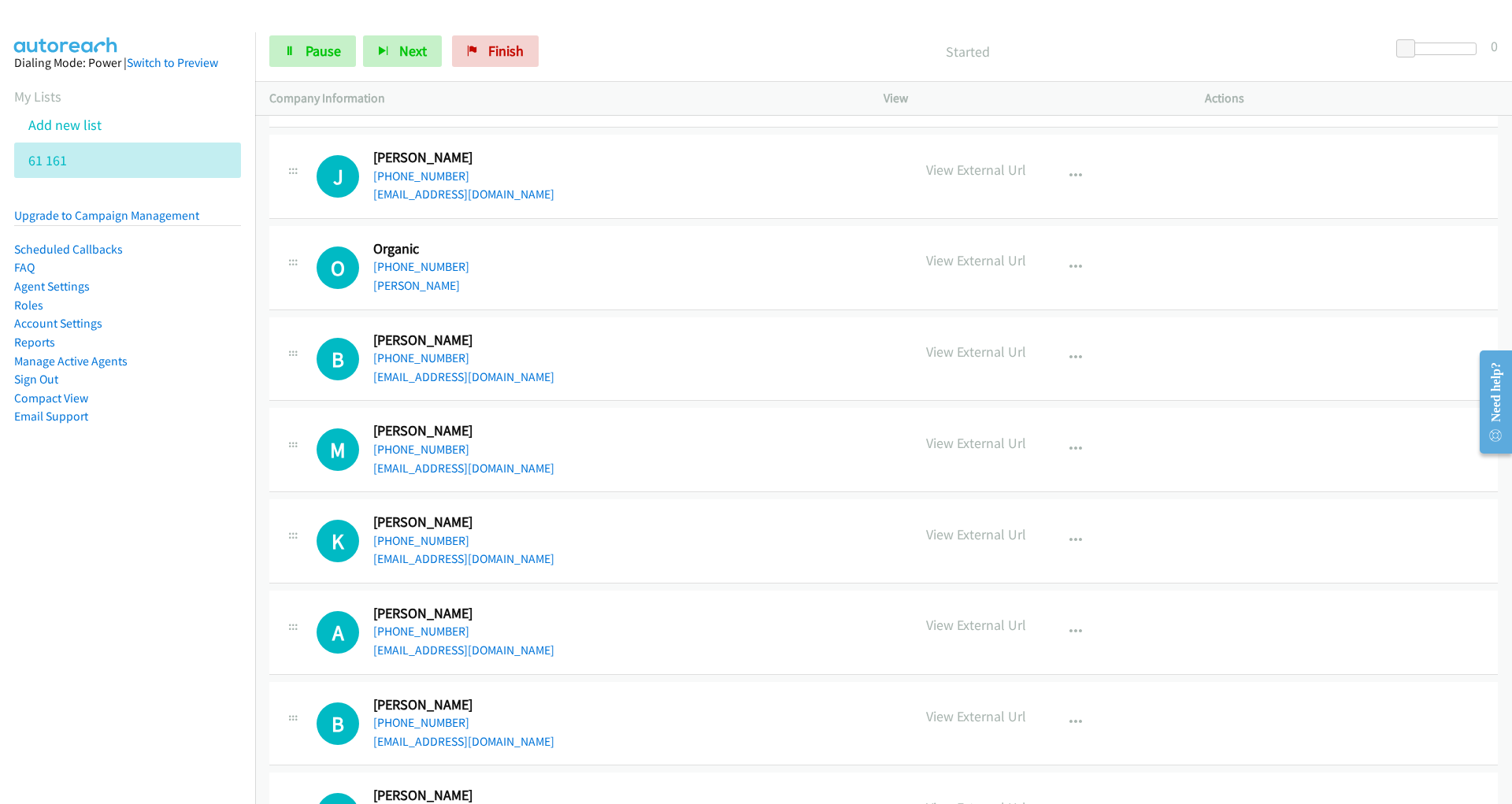
click at [1113, 60] on p "Started" at bounding box center [968, 52] width 815 height 21
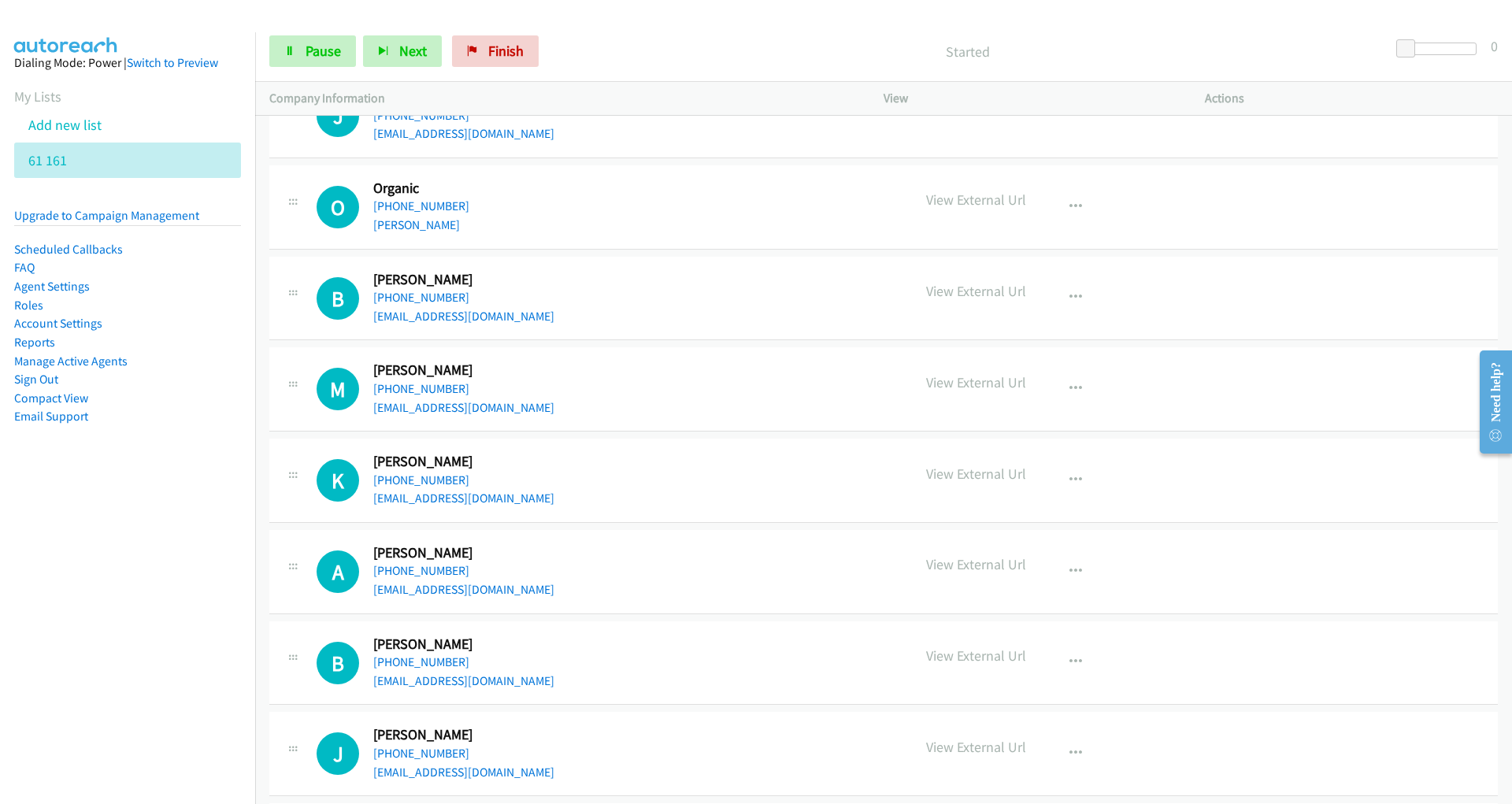
scroll to position [1489, 0]
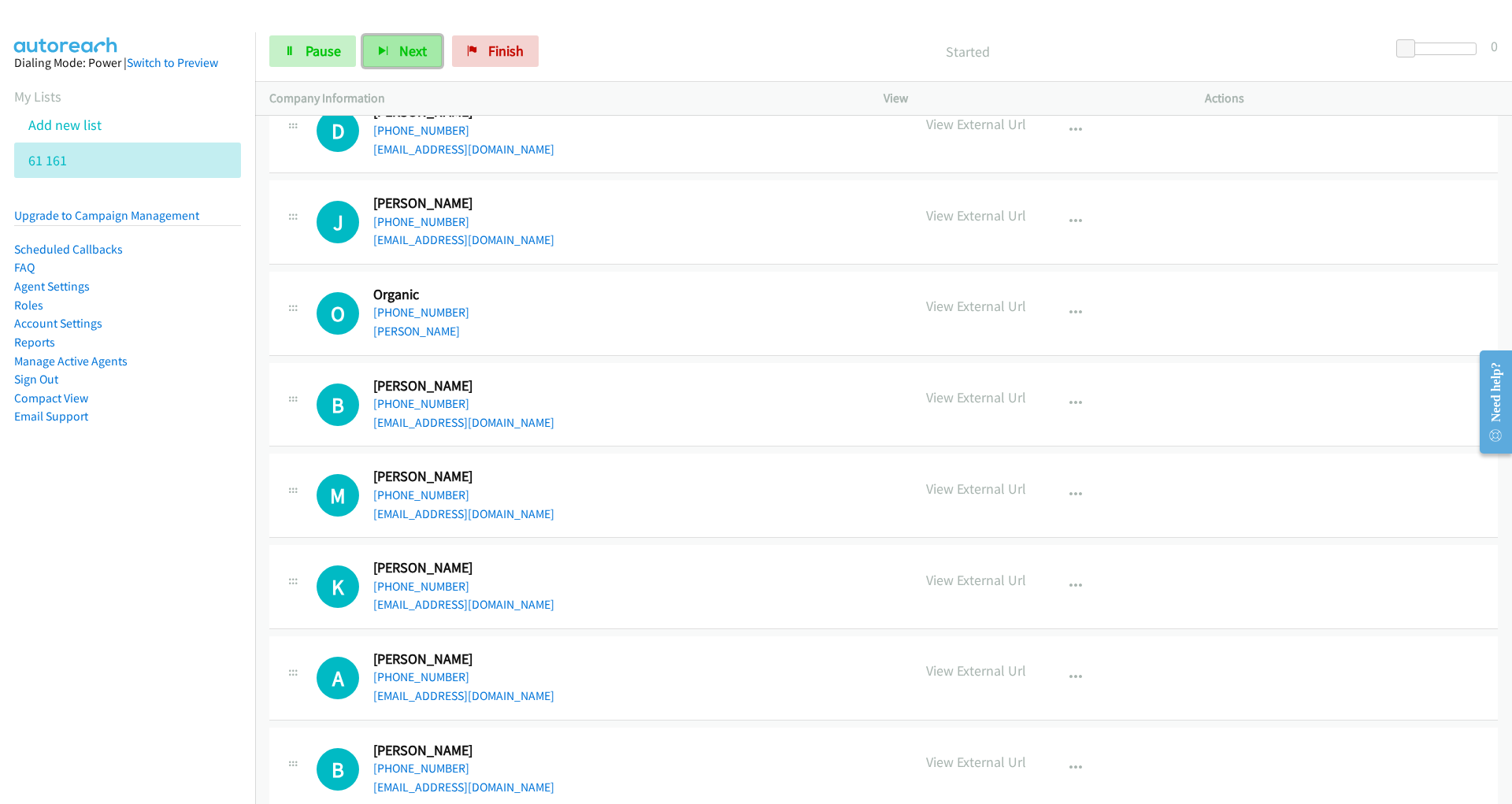
click at [399, 56] on span "Next" at bounding box center [413, 51] width 28 height 18
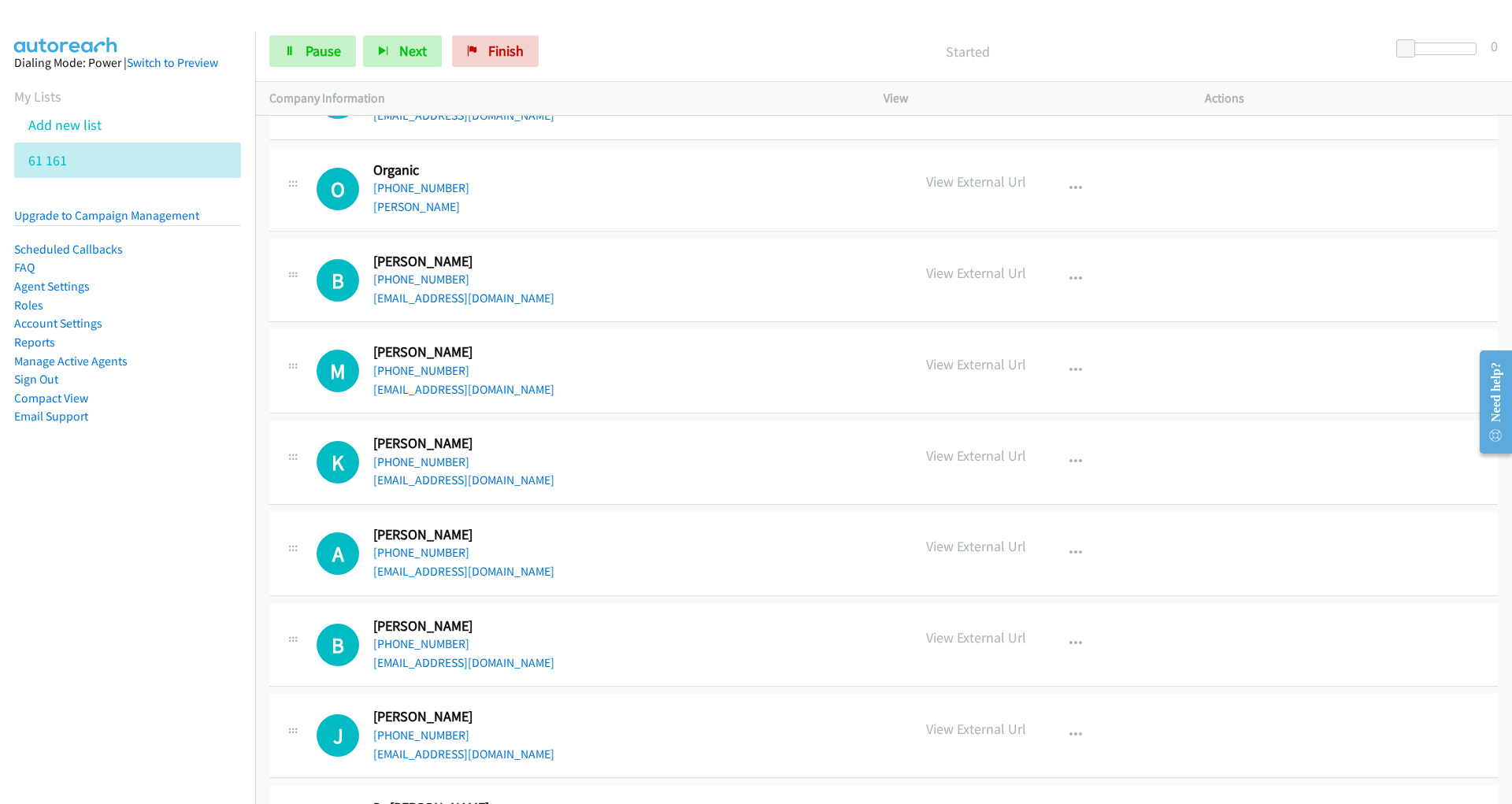
scroll to position [1645, 0]
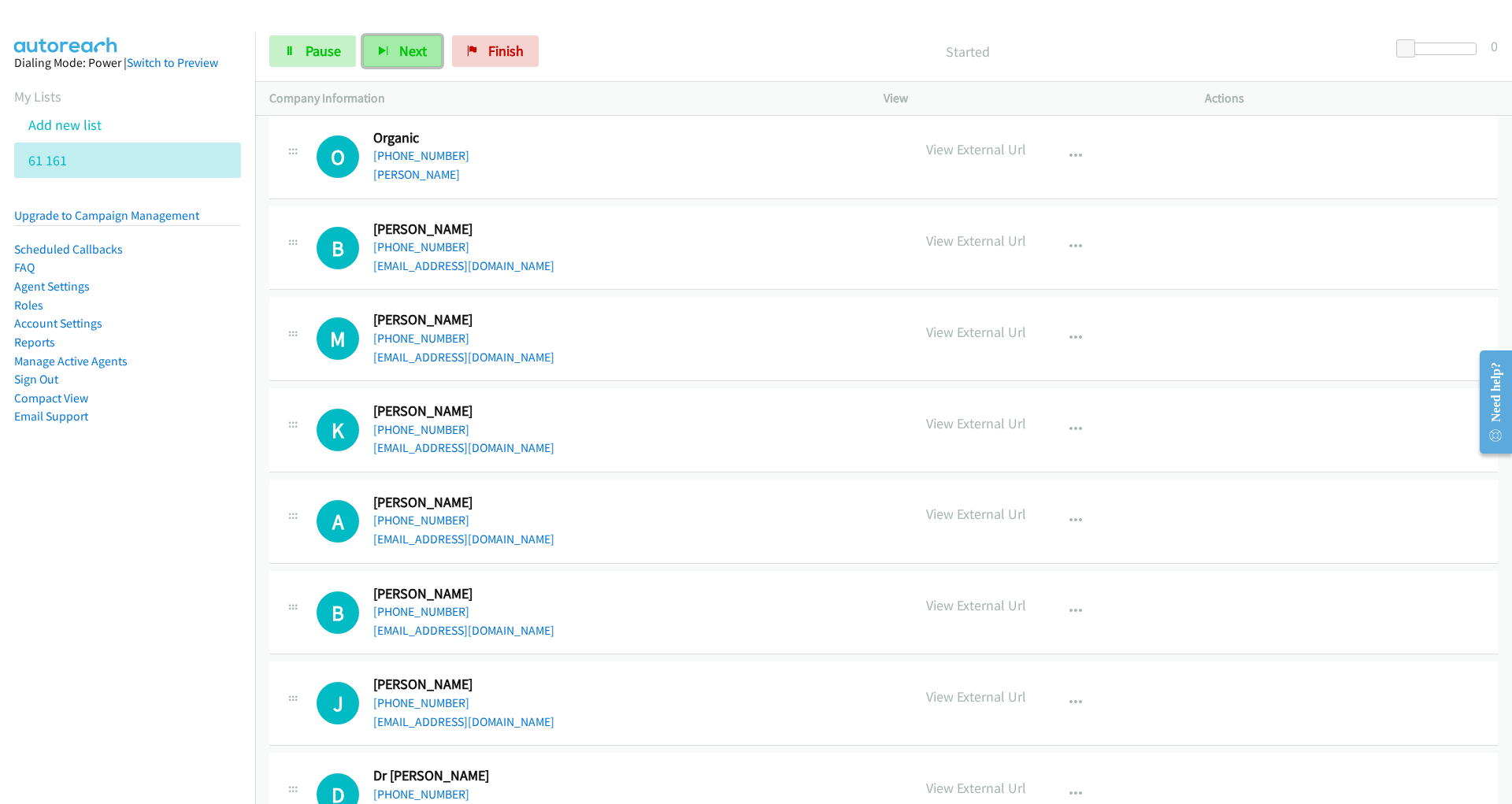
click at [390, 52] on button "Next" at bounding box center [402, 52] width 79 height 32
